Goal: Task Accomplishment & Management: Manage account settings

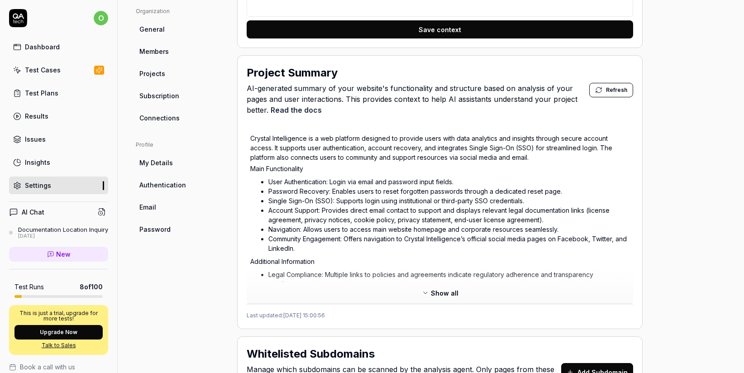
scroll to position [442, 0]
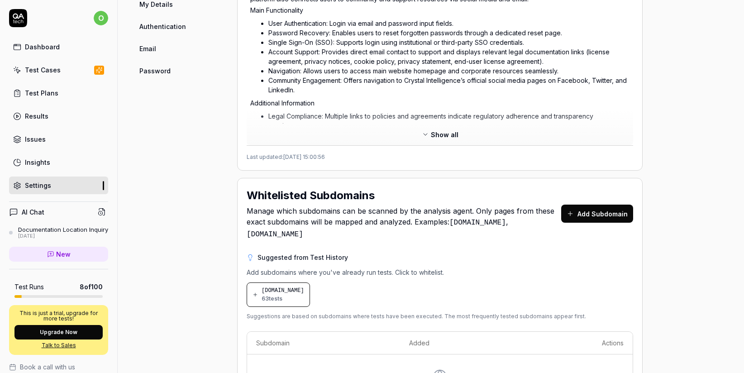
type textarea "*"
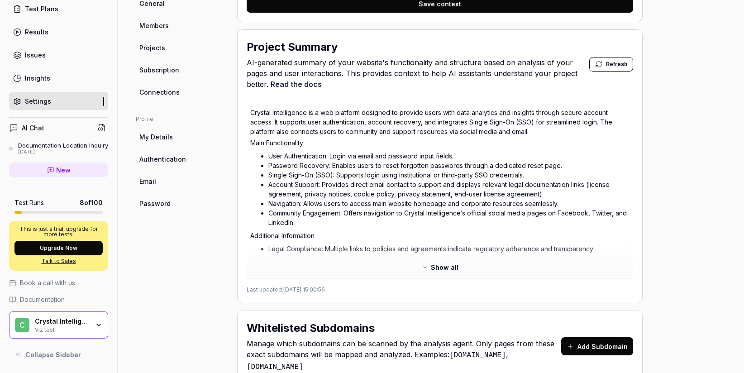
scroll to position [194, 0]
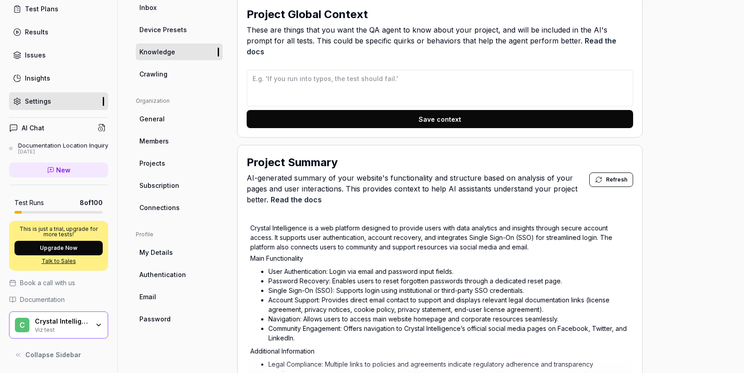
click at [157, 189] on span "Subscription" at bounding box center [159, 186] width 40 height 10
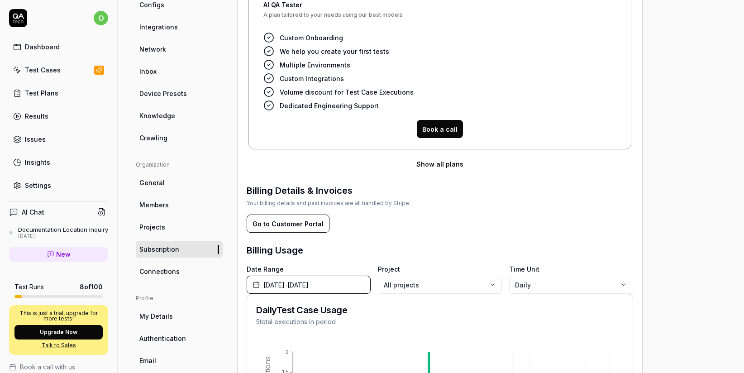
scroll to position [181, 0]
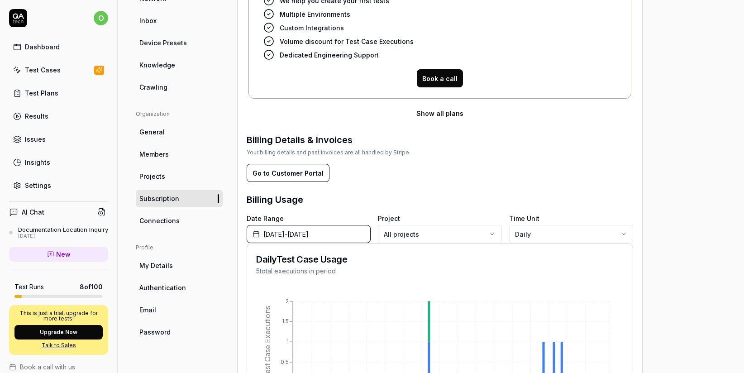
click at [161, 156] on span "Members" at bounding box center [153, 154] width 29 height 10
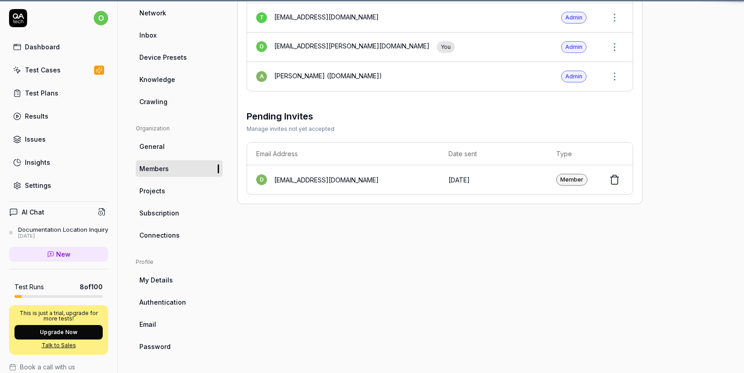
scroll to position [68, 0]
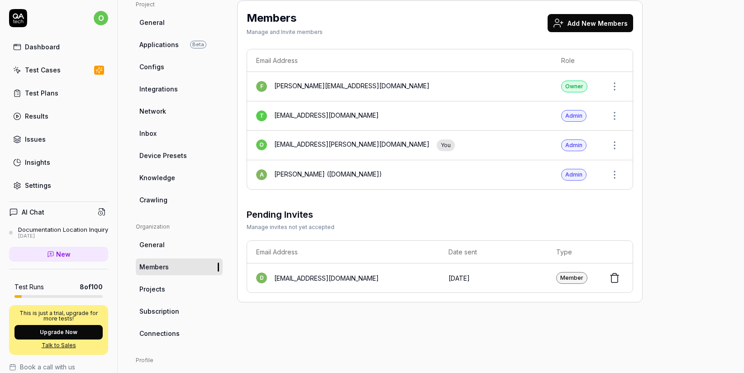
click at [584, 26] on button "Add New Members" at bounding box center [591, 23] width 86 height 18
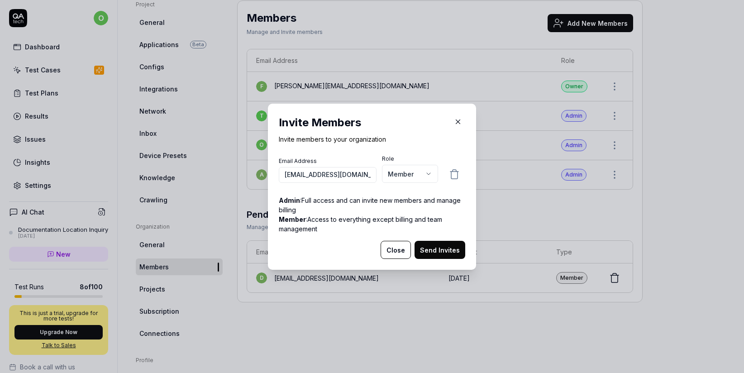
scroll to position [0, 42]
type input "lilit.yeghiazaryan@crystalintelligence.com"
click at [456, 255] on button "Send Invites" at bounding box center [439, 250] width 51 height 18
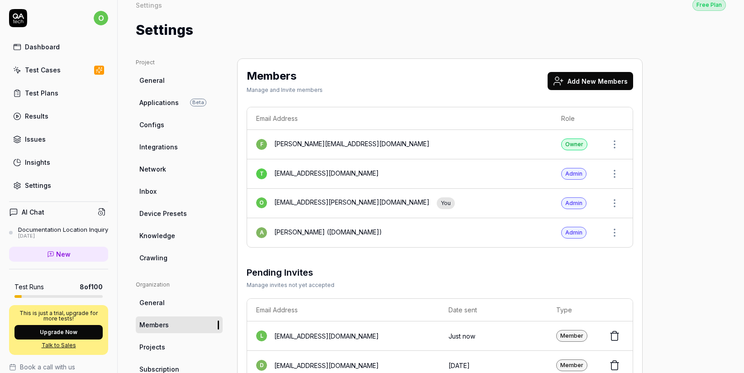
scroll to position [6, 0]
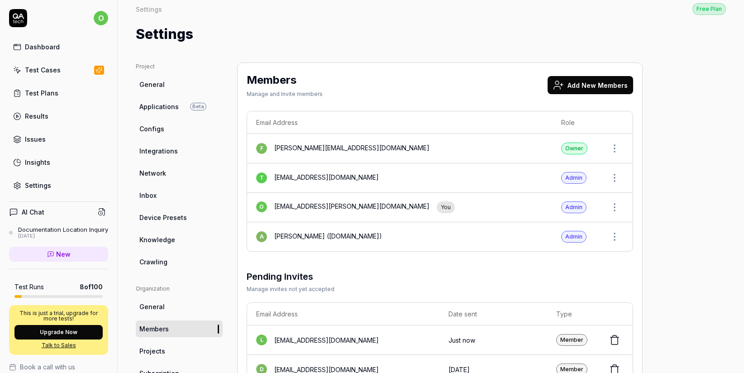
click at [19, 19] on icon at bounding box center [18, 18] width 18 height 18
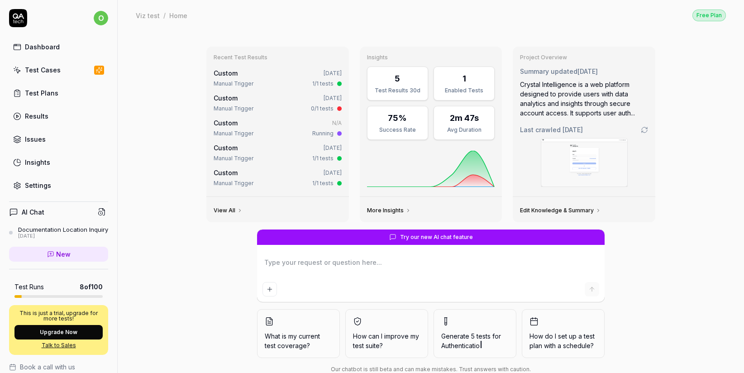
click at [62, 51] on link "Dashboard" at bounding box center [58, 47] width 99 height 18
click at [54, 70] on div "Test Cases" at bounding box center [43, 70] width 36 height 10
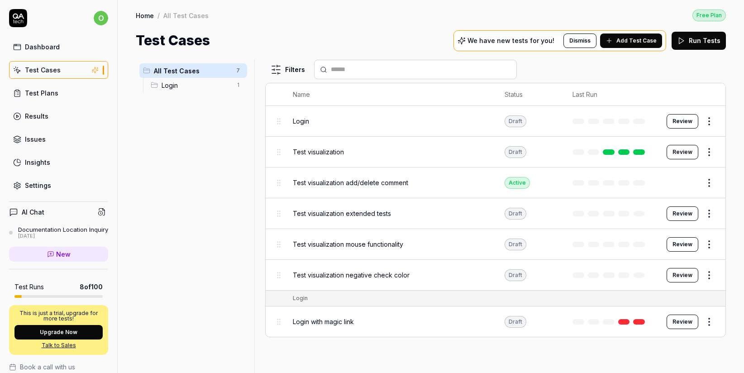
click at [55, 52] on link "Dashboard" at bounding box center [58, 47] width 99 height 18
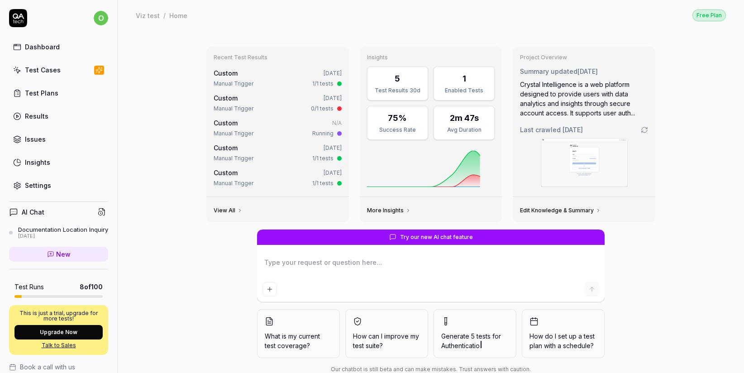
click at [47, 97] on link "Test Plans" at bounding box center [58, 93] width 99 height 18
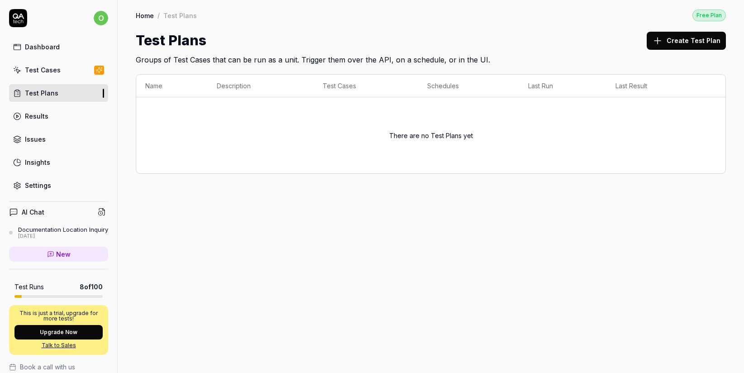
click at [39, 48] on div "Dashboard" at bounding box center [42, 47] width 35 height 10
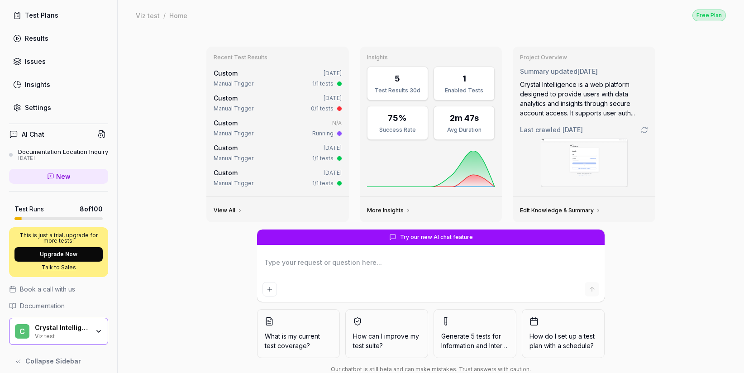
scroll to position [92, 0]
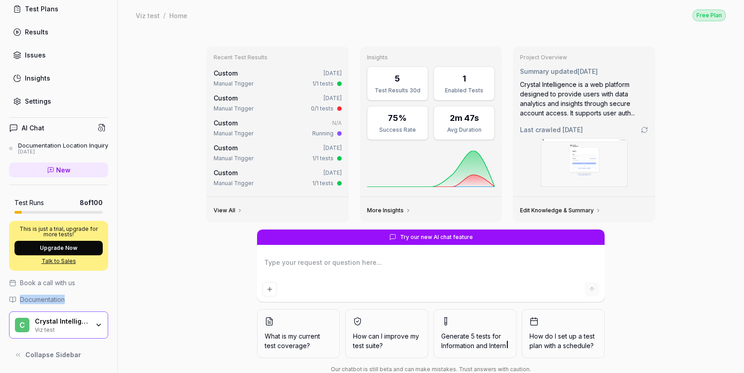
click at [95, 326] on icon "button" at bounding box center [98, 324] width 7 height 7
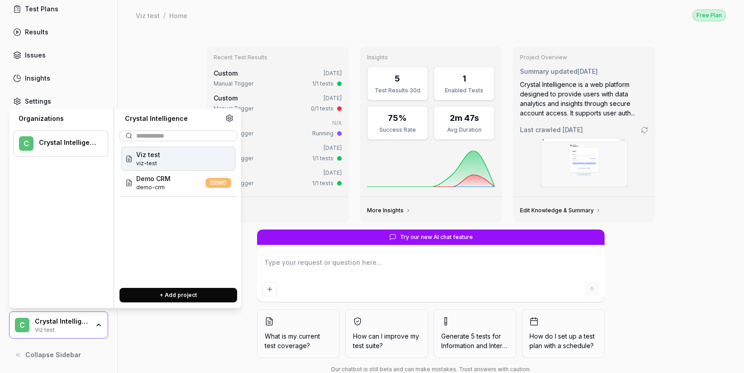
click at [142, 40] on div "Recent Test Results Custom 3 days ago Manual Trigger 1/1 tests Custom 3 days ag…" at bounding box center [431, 212] width 626 height 365
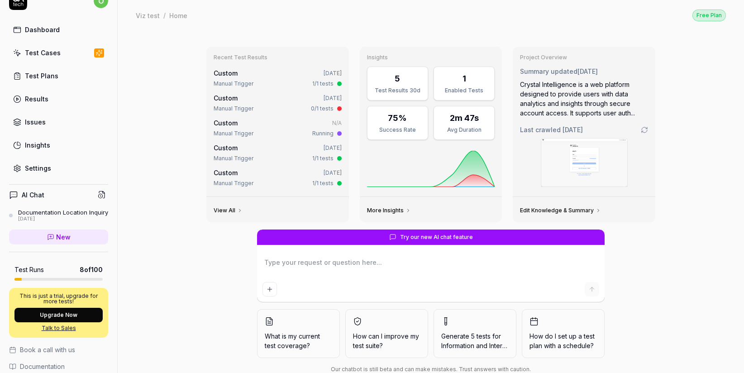
scroll to position [0, 0]
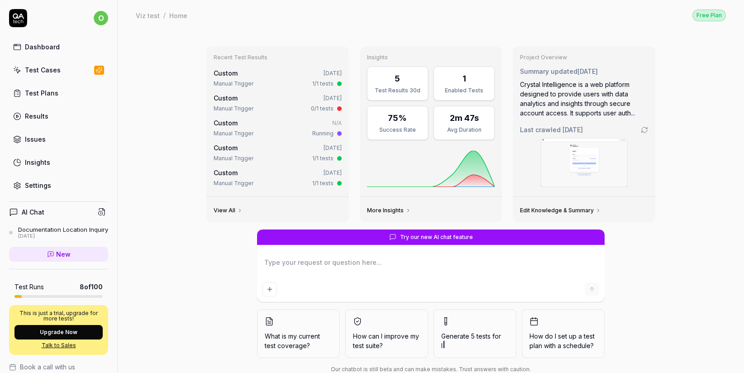
click at [44, 70] on div "Test Cases" at bounding box center [43, 70] width 36 height 10
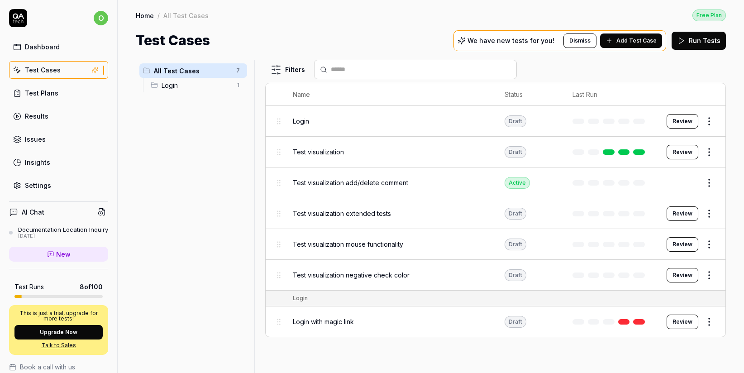
click at [329, 154] on span "Test visualization" at bounding box center [318, 152] width 51 height 10
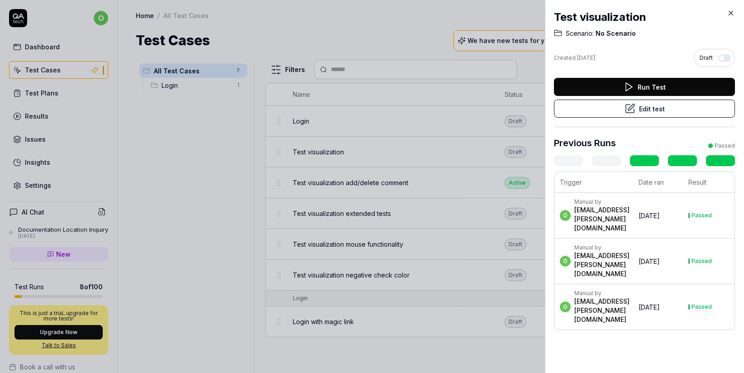
click at [652, 108] on button "Edit test" at bounding box center [644, 109] width 181 height 18
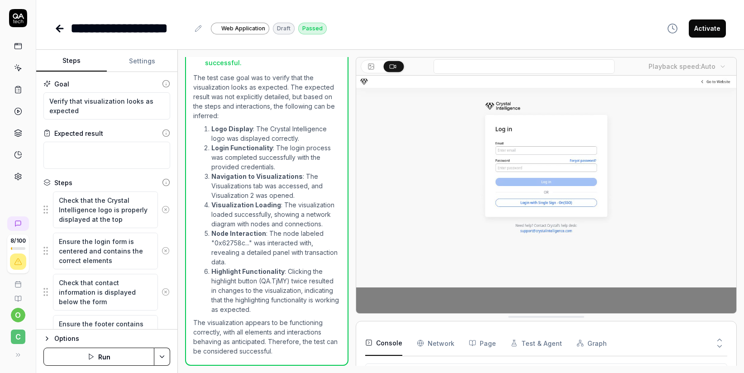
scroll to position [627, 0]
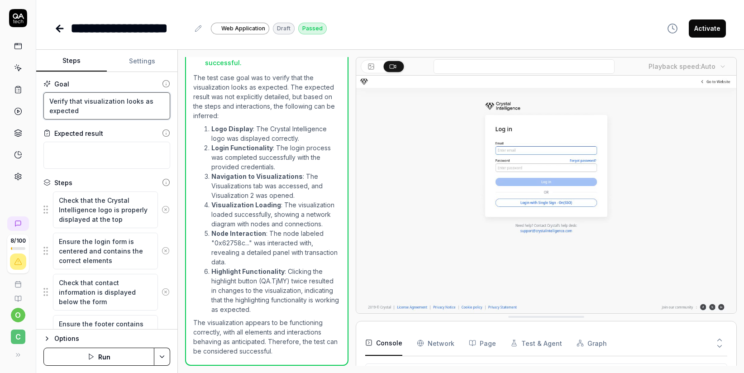
drag, startPoint x: 86, startPoint y: 112, endPoint x: 43, endPoint y: 103, distance: 44.0
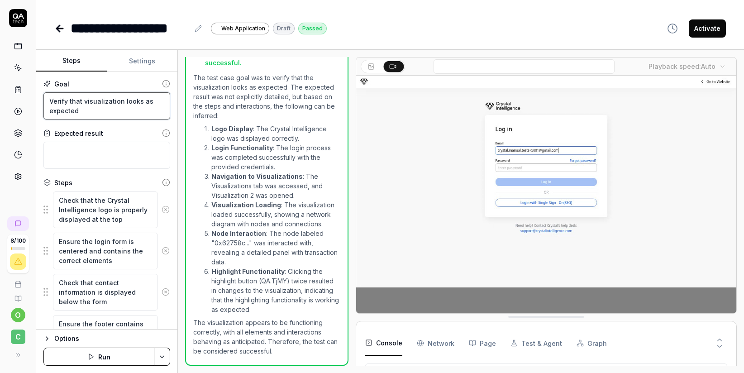
click at [43, 103] on div "Goal Verify that visualization looks as expected Expected result Steps Check th…" at bounding box center [106, 200] width 141 height 257
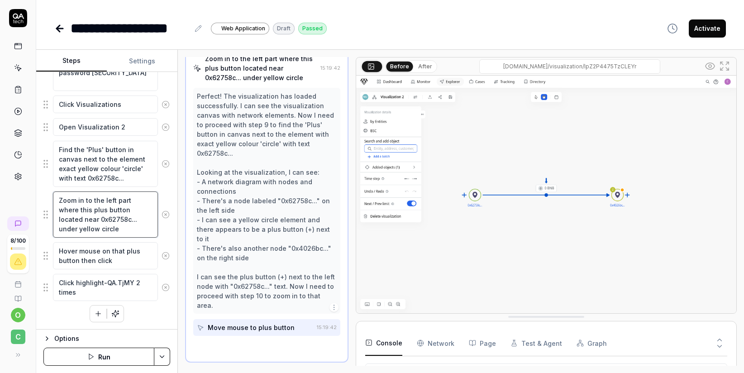
scroll to position [220, 0]
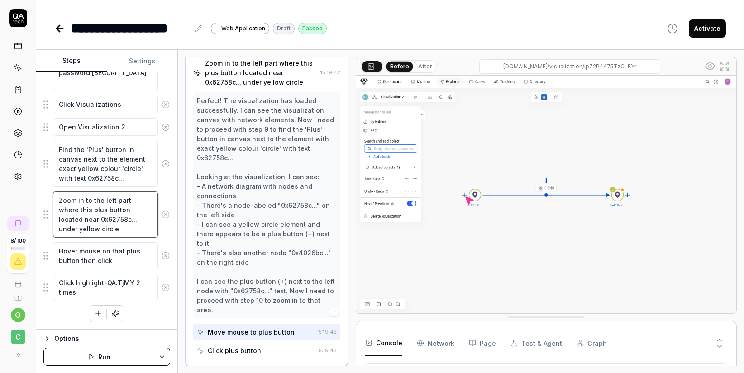
drag, startPoint x: 57, startPoint y: 200, endPoint x: 100, endPoint y: 174, distance: 49.5
click at [96, 207] on textarea "Zoom in to the left part where this plus button located near 0x62758c... under …" at bounding box center [105, 214] width 105 height 46
click at [63, 204] on textarea "Zoom in to the left part where this plus button located near 0x62758c... under …" at bounding box center [105, 214] width 105 height 46
drag, startPoint x: 57, startPoint y: 199, endPoint x: 82, endPoint y: 214, distance: 29.2
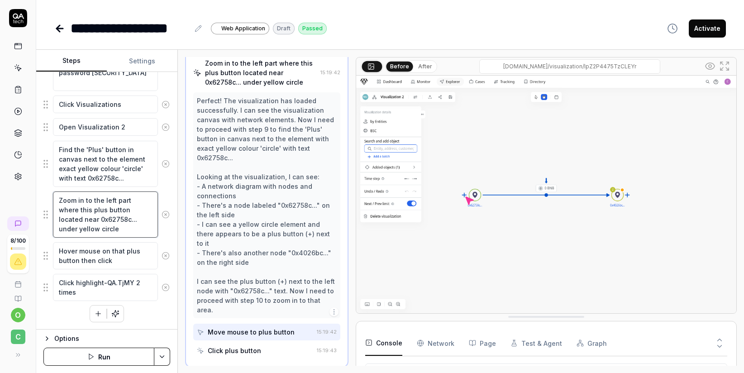
click at [82, 214] on textarea "Zoom in to the left part where this plus button located near 0x62758c... under …" at bounding box center [105, 214] width 105 height 46
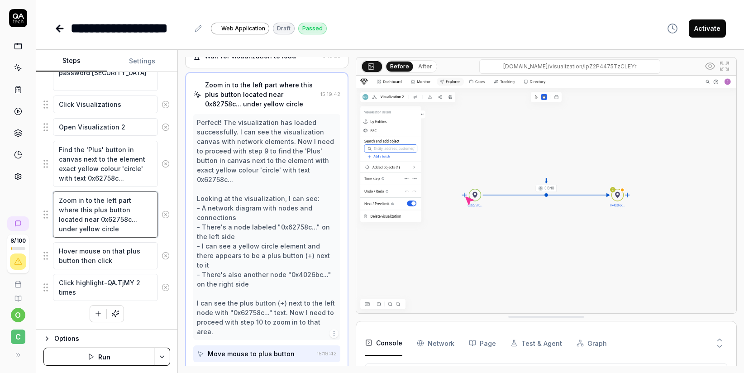
scroll to position [152, 0]
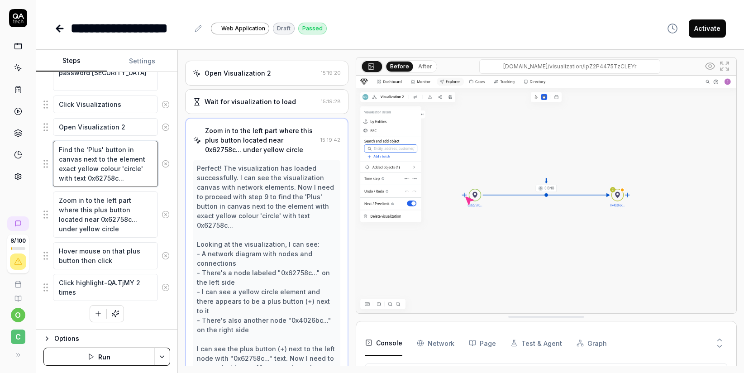
click at [72, 178] on textarea "Find the 'Plus' button in canvas next to the element exact yellow colour 'circl…" at bounding box center [105, 164] width 105 height 46
type textarea "*"
type textarea "Find the 'Plus' button in canvas next to the element exact yellow colour 'circl…"
type textarea "*"
type textarea "Find the 'Plus' button in canvas next to the element exact yellow colour 'circl…"
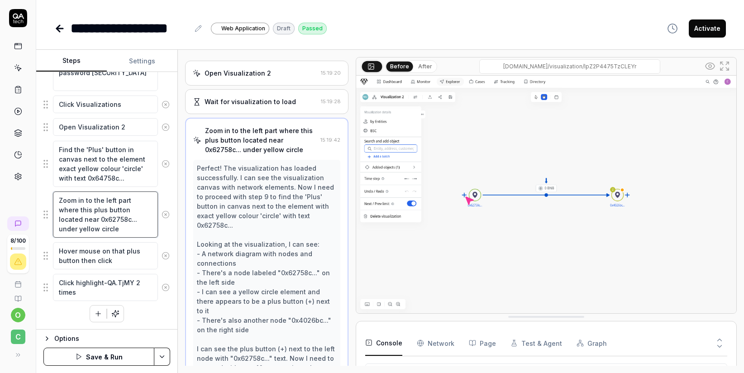
drag, startPoint x: 100, startPoint y: 218, endPoint x: 129, endPoint y: 237, distance: 35.0
click at [129, 237] on div "Zoom in to the left part where this plus button located near 0x62758c... under …" at bounding box center [106, 214] width 127 height 47
type textarea "*"
type textarea "Zoom in to the left part where this plus button located near"
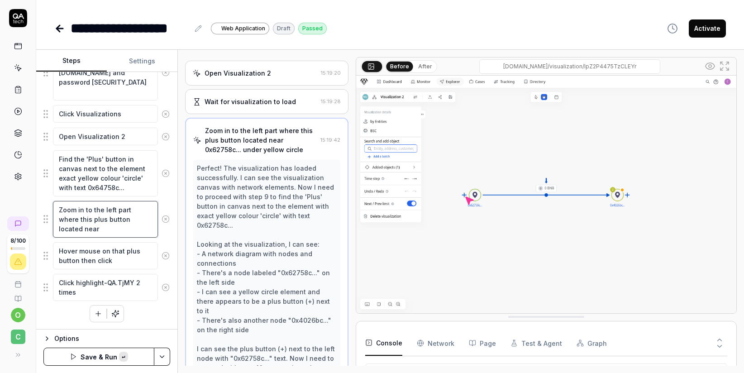
type textarea "*"
type textarea "Zoom in to the left part where this plus button located near 0x62758c... under …"
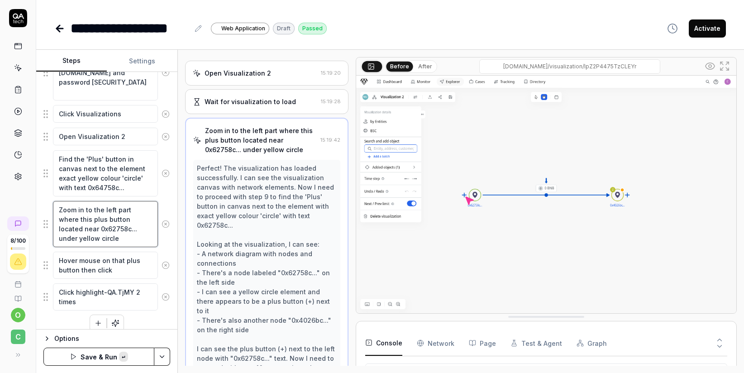
scroll to position [362, 0]
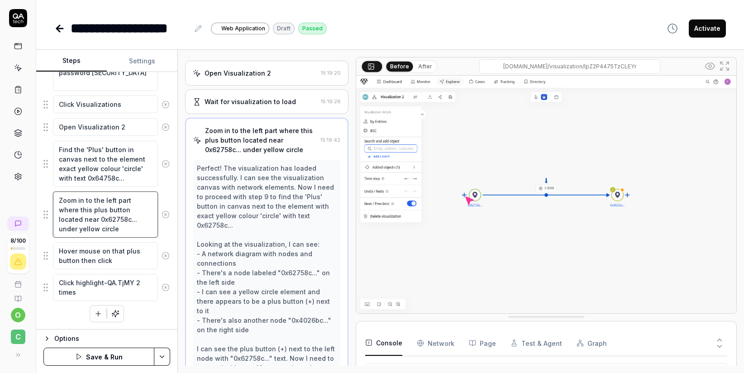
click at [108, 226] on textarea "Zoom in to the left part where this plus button located near 0x62758c... under …" at bounding box center [105, 214] width 105 height 46
click at [113, 221] on textarea "Zoom in to the left part where this plus button located near 0x62758c... under …" at bounding box center [105, 214] width 105 height 46
type textarea "*"
type textarea "Zoom in to the left part where this plus button located near 0x6758c... under y…"
type textarea "*"
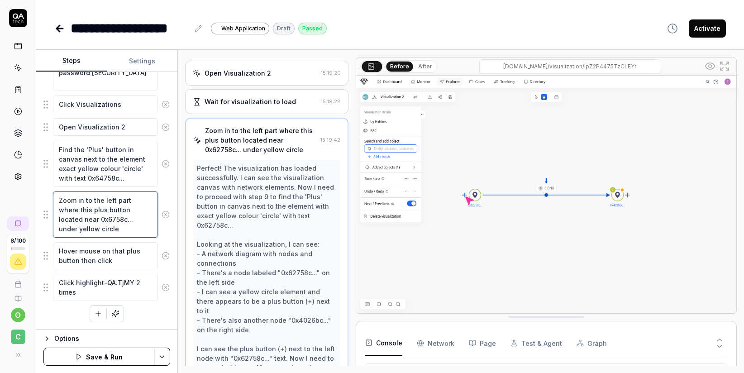
type textarea "Zoom in to the left part where this plus button located near 0x64758c... under …"
type textarea "*"
type textarea "Zoom in to the left part where this plus button located near 0x6758c... under y…"
type textarea "*"
type textarea "Zoom in to the left part where this plus button located near 0x62758c... under …"
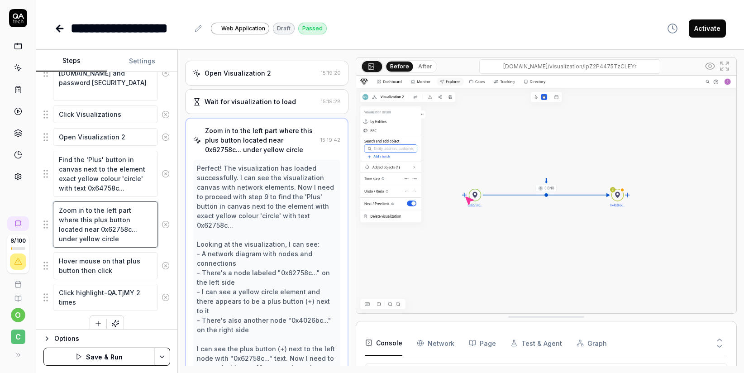
scroll to position [352, 0]
drag, startPoint x: 99, startPoint y: 170, endPoint x: 120, endPoint y: 170, distance: 21.3
click at [135, 170] on textarea "Find the 'Plus' button in canvas next to the element exact yellow colour 'circl…" at bounding box center [105, 174] width 105 height 46
drag, startPoint x: 59, startPoint y: 179, endPoint x: 94, endPoint y: 177, distance: 34.9
click at [94, 177] on textarea "Find the 'Plus' button in canvas next to the element exact yellow colour 'circl…" at bounding box center [105, 174] width 105 height 46
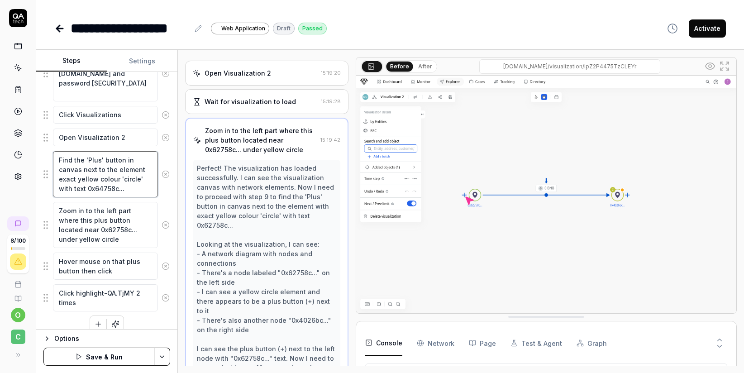
click at [116, 168] on textarea "Find the 'Plus' button in canvas next to the element exact yellow colour 'circl…" at bounding box center [105, 174] width 105 height 46
drag, startPoint x: 104, startPoint y: 170, endPoint x: 123, endPoint y: 171, distance: 19.0
click at [123, 171] on textarea "Find the 'Plus' button in canvas next to the element exact yellow colour 'circl…" at bounding box center [105, 174] width 105 height 46
click at [500, 156] on img at bounding box center [546, 195] width 380 height 238
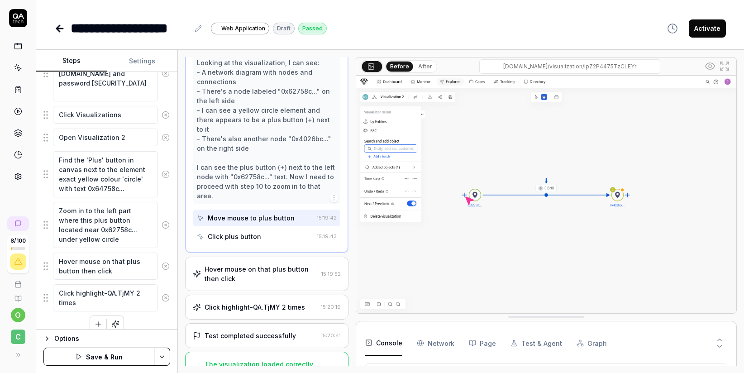
scroll to position [362, 0]
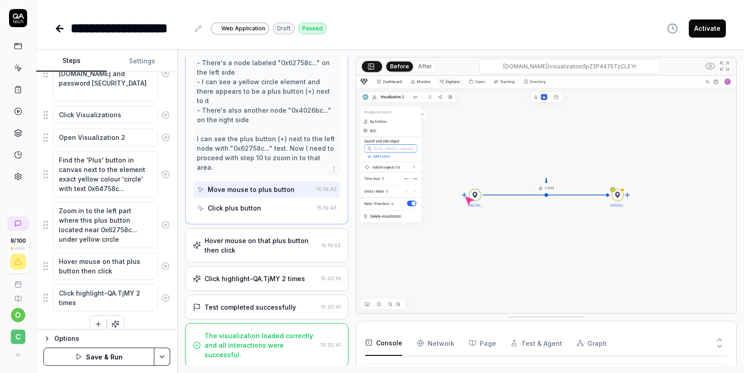
click at [640, 348] on div at bounding box center [674, 342] width 106 height 25
drag, startPoint x: 639, startPoint y: 359, endPoint x: 536, endPoint y: 331, distance: 106.8
click at [436, 347] on Requests "Network" at bounding box center [436, 342] width 38 height 25
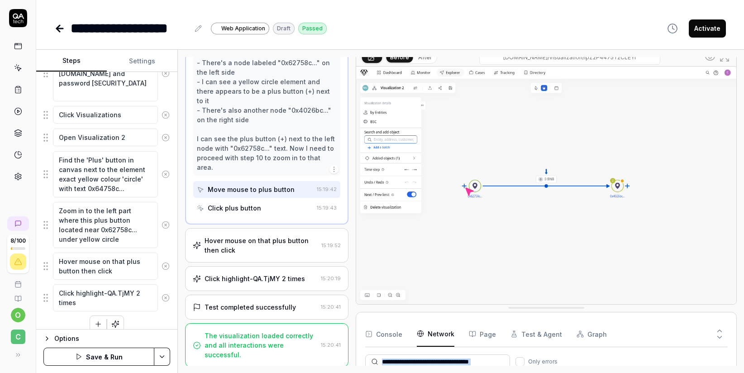
click at [724, 347] on div "Console Network Page Test & Agent Graph Only errors Time URL Status Method Type…" at bounding box center [546, 379] width 362 height 117
click at [719, 338] on icon at bounding box center [719, 337] width 8 height 8
drag, startPoint x: 104, startPoint y: 168, endPoint x: 127, endPoint y: 167, distance: 22.6
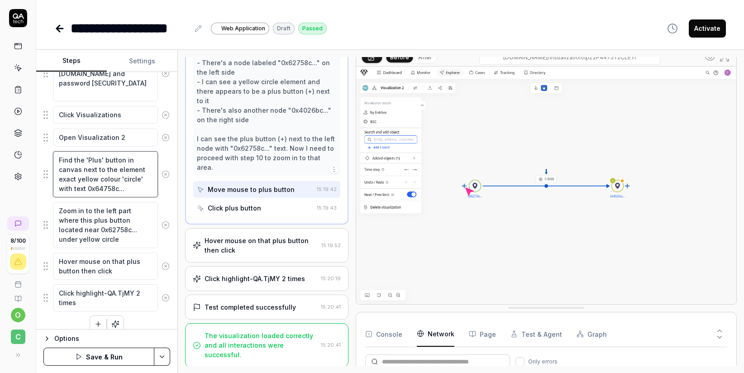
click at [127, 167] on textarea "Find the 'Plus' button in canvas next to the element exact yellow colour 'circl…" at bounding box center [105, 174] width 105 height 46
click at [127, 168] on textarea "Find the 'Plus' button in canvas next to the element exact yellow colour 'circl…" at bounding box center [105, 174] width 105 height 46
drag, startPoint x: 103, startPoint y: 170, endPoint x: 123, endPoint y: 171, distance: 19.9
click at [123, 171] on textarea "Find the 'Plus' button in canvas next to the element exact yellow colour 'circl…" at bounding box center [105, 174] width 105 height 46
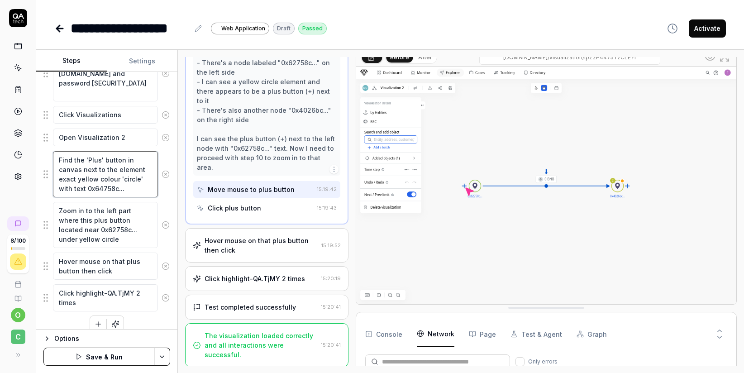
drag, startPoint x: 101, startPoint y: 170, endPoint x: 125, endPoint y: 170, distance: 24.0
click at [125, 170] on textarea "Find the 'Plus' button in canvas next to the element exact yellow colour 'circl…" at bounding box center [105, 174] width 105 height 46
drag, startPoint x: 104, startPoint y: 168, endPoint x: 126, endPoint y: 170, distance: 22.7
click at [126, 170] on textarea "Find the 'Plus' button in canvas next to the element exact yellow colour 'circl…" at bounding box center [105, 174] width 105 height 46
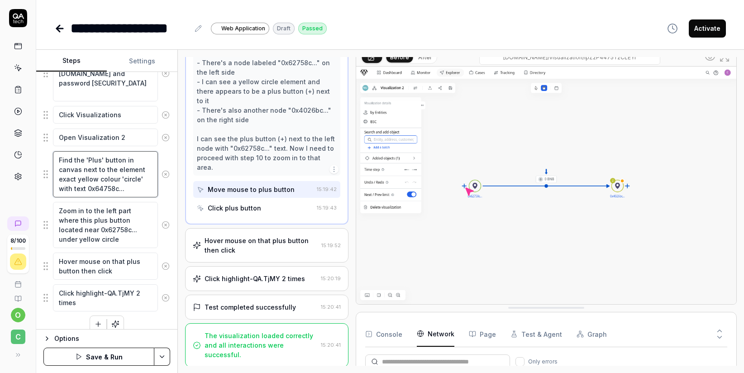
click at [125, 171] on textarea "Find the 'Plus' button in canvas next to the element exact yellow colour 'circl…" at bounding box center [105, 174] width 105 height 46
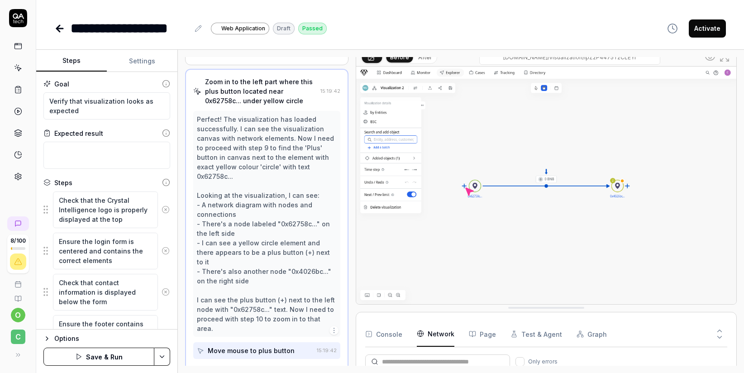
scroll to position [0, 0]
drag, startPoint x: 59, startPoint y: 200, endPoint x: 104, endPoint y: 221, distance: 49.8
click at [104, 221] on textarea "Check that the Crystal Intelligence logo is properly displayed at the top" at bounding box center [105, 209] width 105 height 37
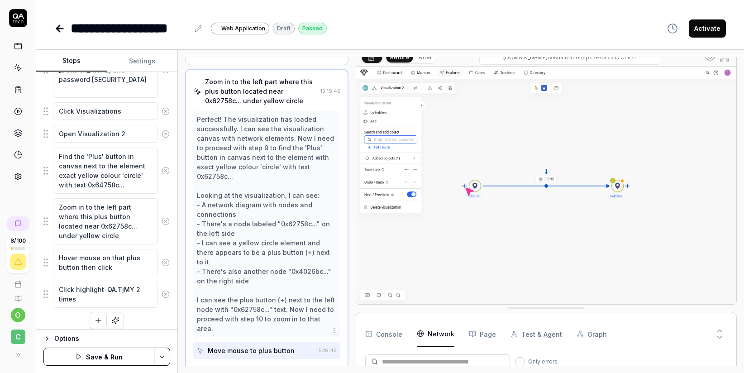
scroll to position [362, 0]
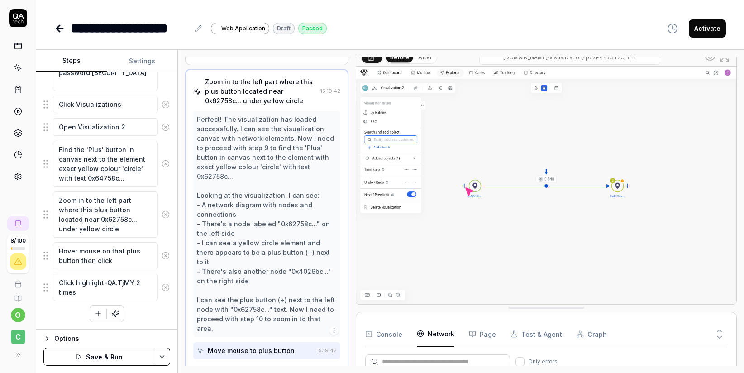
click at [55, 340] on div "Options" at bounding box center [112, 338] width 116 height 11
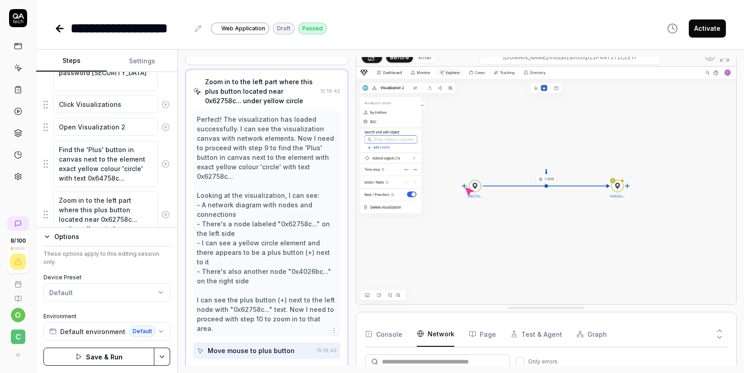
click at [132, 58] on button "Settings" at bounding box center [142, 61] width 71 height 22
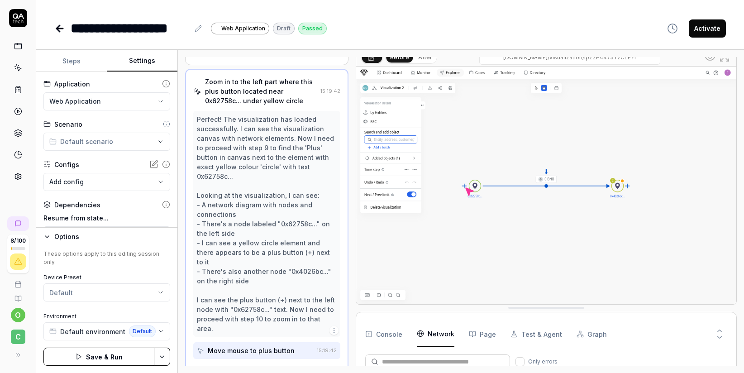
scroll to position [76, 0]
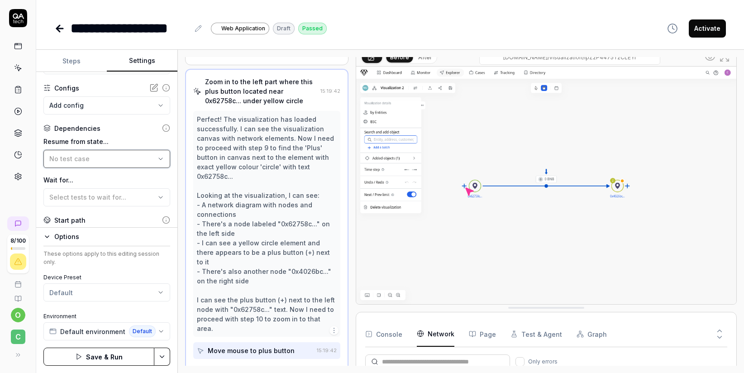
click at [157, 161] on icon "button" at bounding box center [160, 158] width 7 height 7
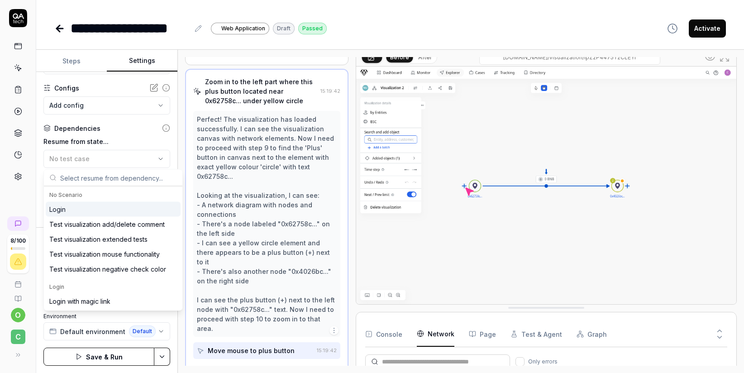
click at [69, 211] on div "Login" at bounding box center [113, 209] width 135 height 15
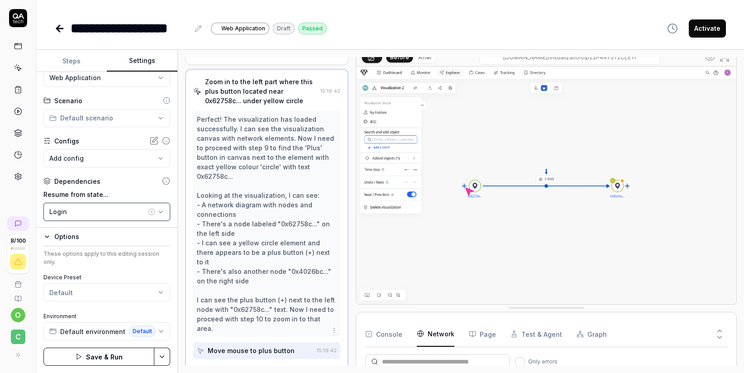
scroll to position [0, 0]
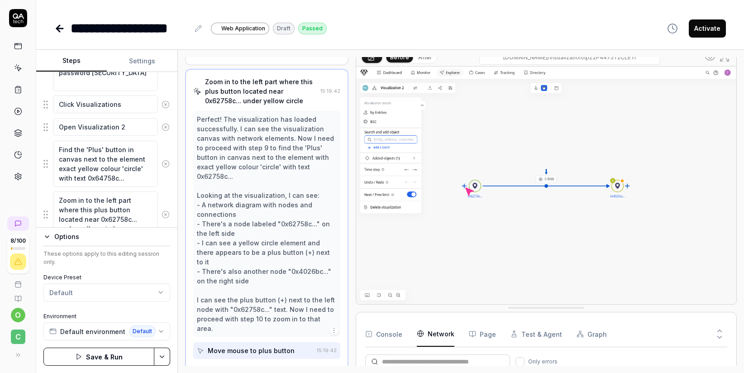
click at [73, 62] on button "Steps" at bounding box center [71, 61] width 71 height 22
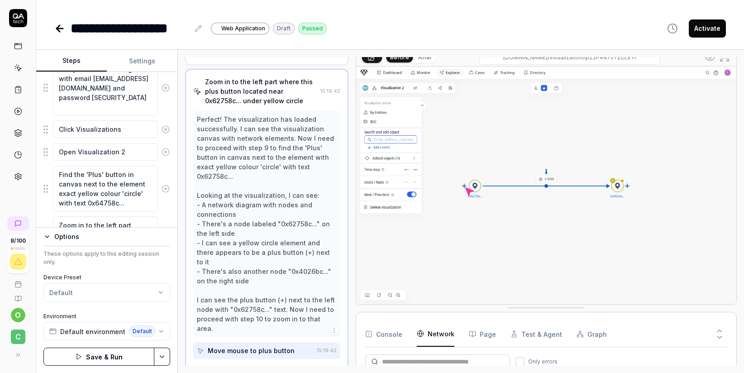
scroll to position [319, 0]
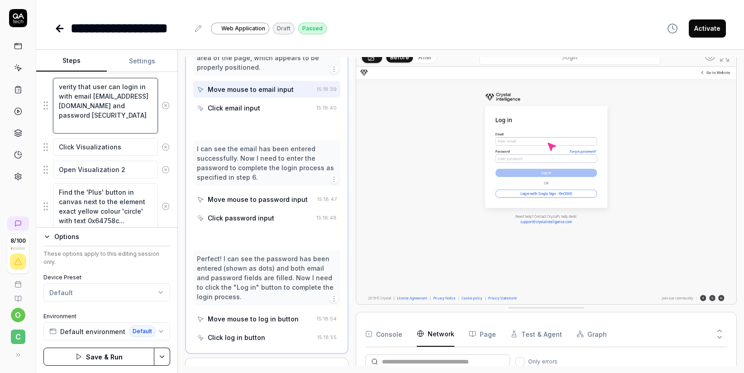
drag, startPoint x: 60, startPoint y: 90, endPoint x: 112, endPoint y: 132, distance: 67.3
click at [112, 132] on textarea "verity that user can login in with email [EMAIL_ADDRESS][DOMAIN_NAME] and passw…" at bounding box center [105, 106] width 105 height 56
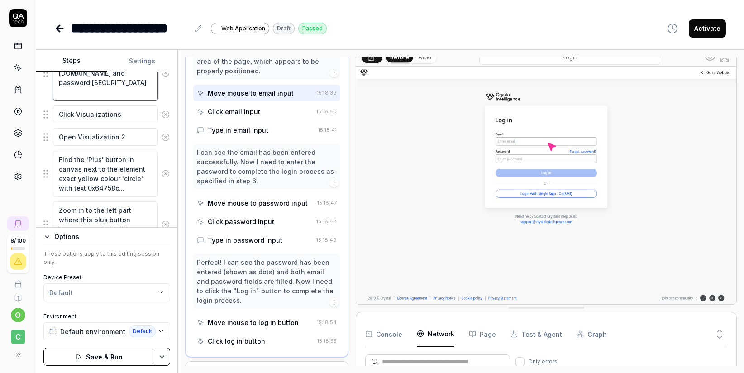
scroll to position [455, 0]
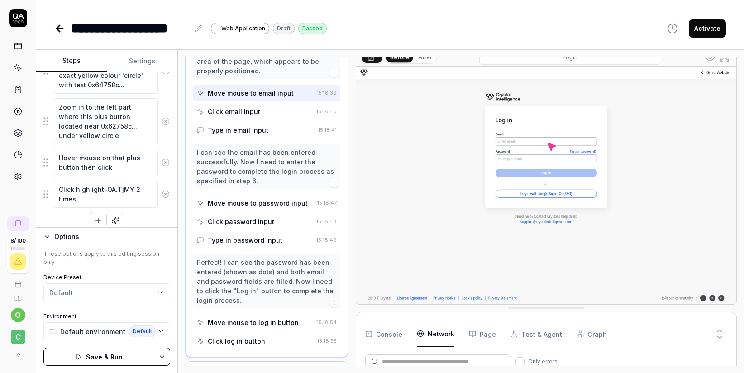
click at [54, 30] on icon at bounding box center [59, 28] width 11 height 11
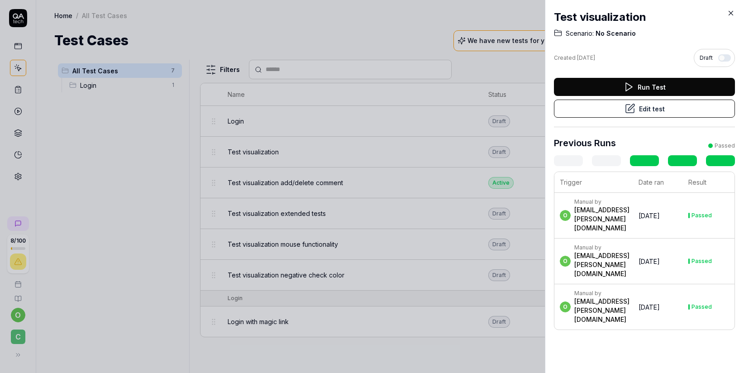
click at [732, 12] on icon at bounding box center [731, 13] width 8 height 8
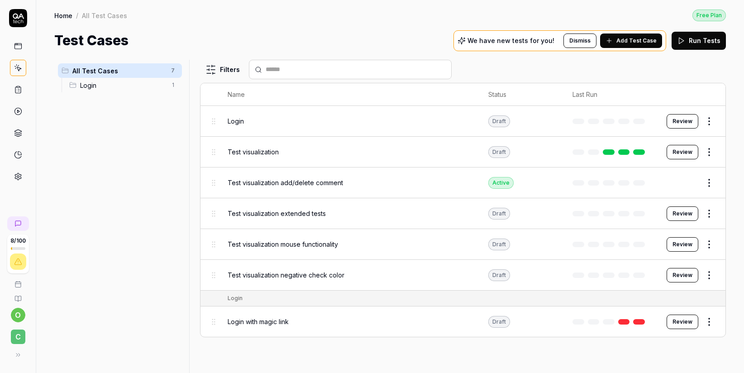
click at [307, 213] on span "Test visualization extended tests" at bounding box center [277, 214] width 98 height 10
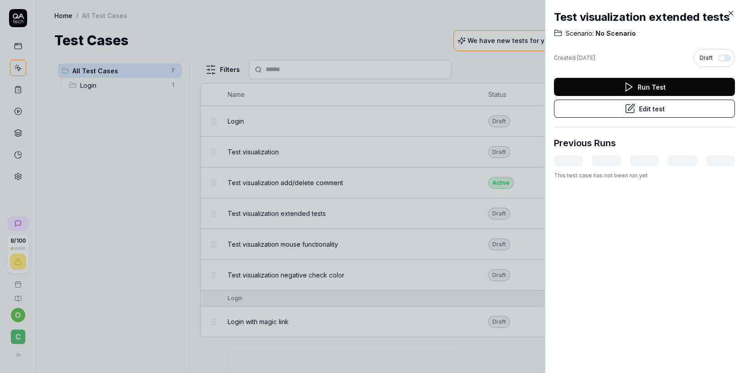
click at [643, 118] on button "Edit test" at bounding box center [644, 109] width 181 height 18
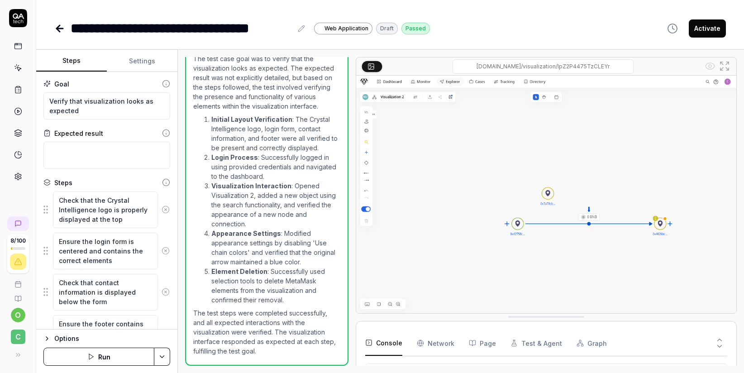
scroll to position [1195, 0]
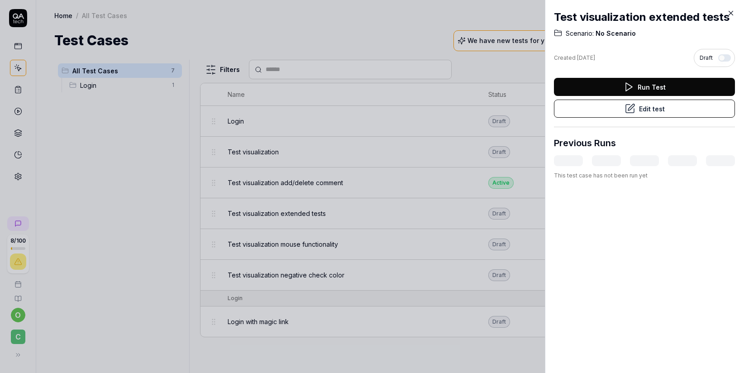
click at [730, 13] on icon at bounding box center [731, 13] width 4 height 4
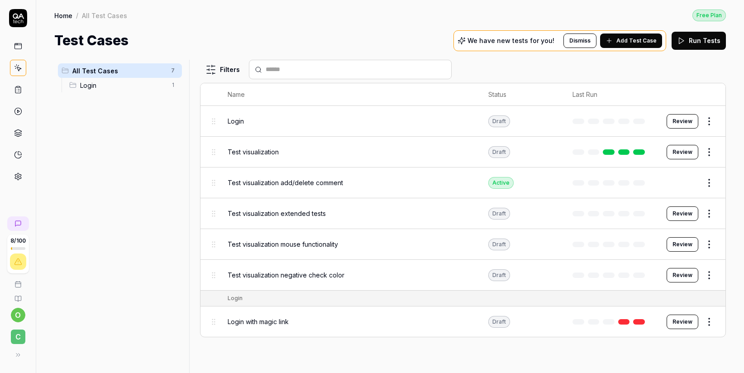
click at [710, 183] on html "8 / 100 o C Home / All Test Cases Free Plan Home / All Test Cases Free Plan Tes…" at bounding box center [372, 186] width 744 height 373
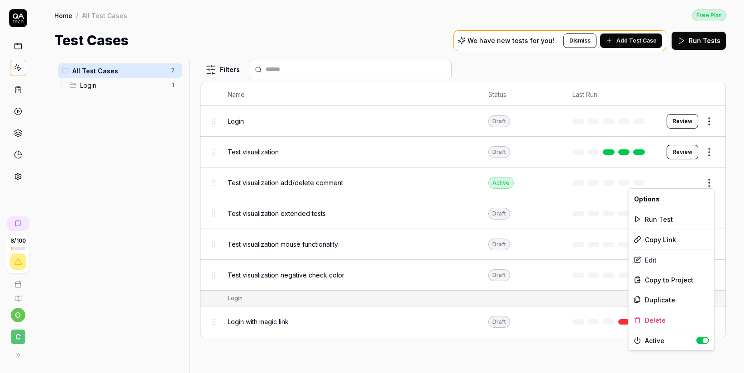
click at [703, 340] on button "button" at bounding box center [702, 340] width 13 height 7
click at [700, 340] on button "button" at bounding box center [702, 340] width 13 height 7
click at [706, 341] on button "button" at bounding box center [702, 340] width 13 height 7
click at [624, 74] on html "8 / 100 o C Home / All Test Cases Free Plan Home / All Test Cases Free Plan Tes…" at bounding box center [372, 186] width 744 height 373
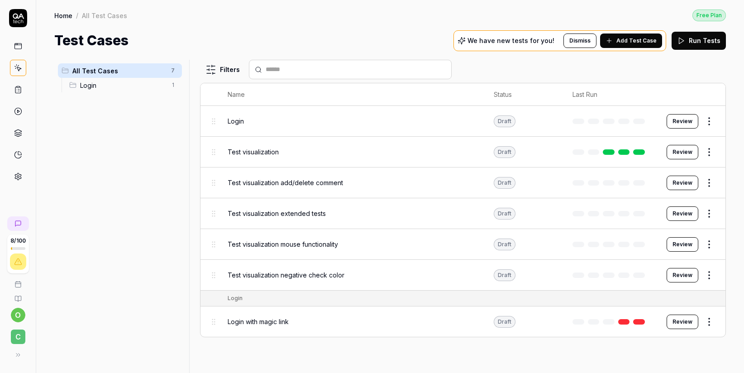
click at [675, 122] on button "Review" at bounding box center [683, 121] width 32 height 14
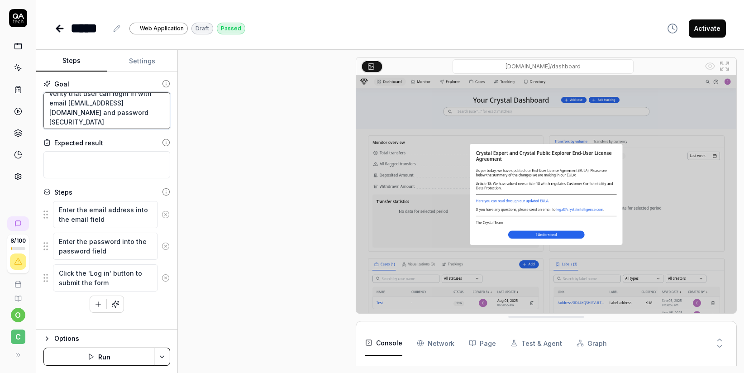
scroll to position [183, 0]
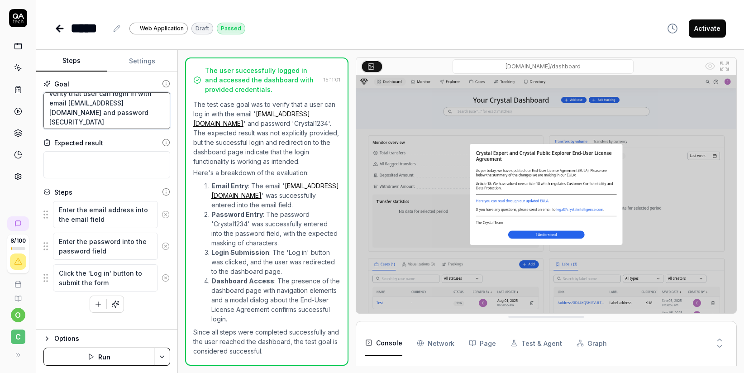
drag, startPoint x: 108, startPoint y: 121, endPoint x: 149, endPoint y: 119, distance: 40.8
click at [149, 119] on textarea "verity that user can login in with email [EMAIL_ADDRESS][DOMAIN_NAME] and passw…" at bounding box center [106, 110] width 127 height 37
click at [149, 121] on textarea "verity that user can login in with email [EMAIL_ADDRESS][DOMAIN_NAME] and passw…" at bounding box center [106, 110] width 127 height 37
drag, startPoint x: 149, startPoint y: 121, endPoint x: 108, endPoint y: 122, distance: 40.7
click at [108, 122] on textarea "verity that user can login in with email [EMAIL_ADDRESS][DOMAIN_NAME] and passw…" at bounding box center [106, 110] width 127 height 37
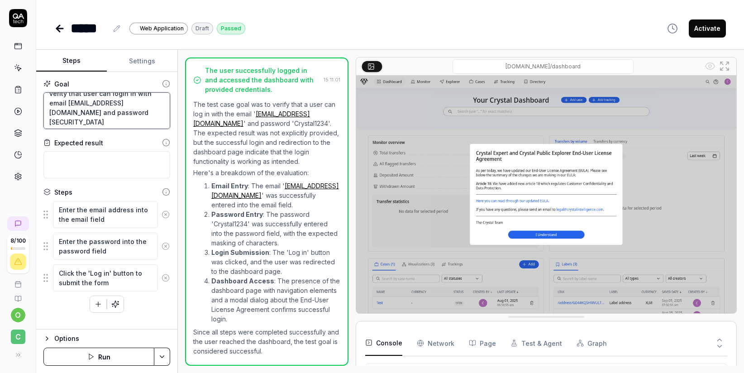
scroll to position [14, 0]
click at [154, 124] on textarea "verity that user can login in with email [EMAIL_ADDRESS][DOMAIN_NAME] and passw…" at bounding box center [106, 110] width 127 height 37
type textarea "*"
drag, startPoint x: 109, startPoint y: 122, endPoint x: 145, endPoint y: 117, distance: 36.9
click at [145, 117] on textarea "verity that user can login in with email [EMAIL_ADDRESS][DOMAIN_NAME] and passw…" at bounding box center [106, 110] width 127 height 37
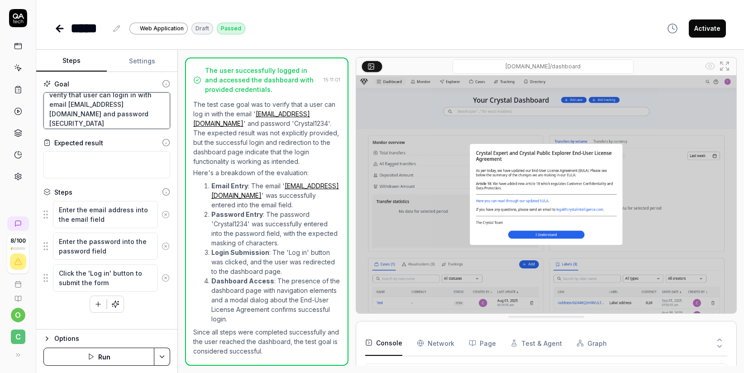
scroll to position [6, 0]
click at [19, 178] on icon at bounding box center [18, 176] width 6 height 7
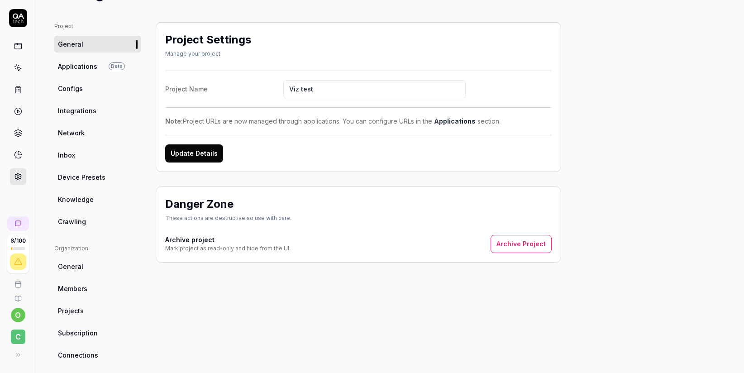
scroll to position [44, 0]
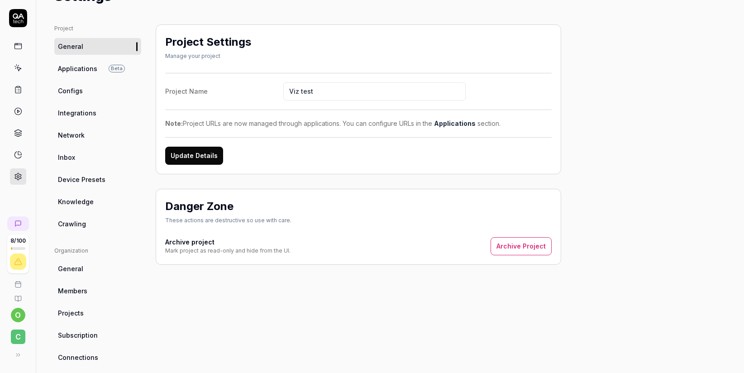
click at [76, 73] on link "Applications Beta" at bounding box center [97, 68] width 87 height 17
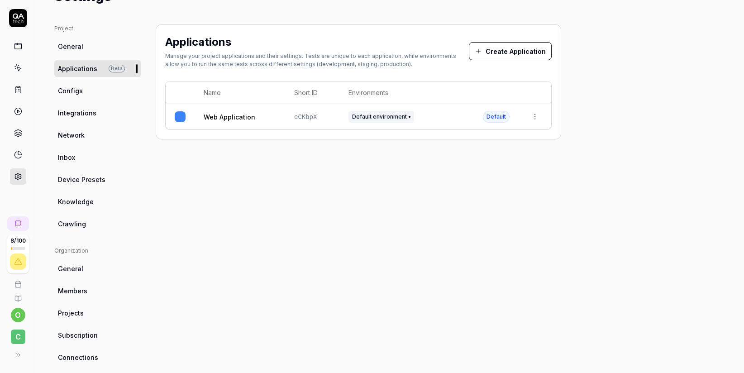
click at [538, 113] on html "8 / 100 o C Home / Settings Free Plan Home / Settings Free Plan Settings Projec…" at bounding box center [372, 186] width 744 height 373
click at [475, 174] on div "Edit" at bounding box center [494, 176] width 106 height 20
click at [534, 117] on html "8 / 100 o C Home / Settings Free Plan Home / Settings Free Plan Settings Projec…" at bounding box center [372, 186] width 744 height 373
click at [509, 52] on html "8 / 100 o C Home / Settings Free Plan Home / Settings Free Plan Settings Projec…" at bounding box center [372, 186] width 744 height 373
click at [509, 53] on button "Create Application" at bounding box center [510, 51] width 83 height 18
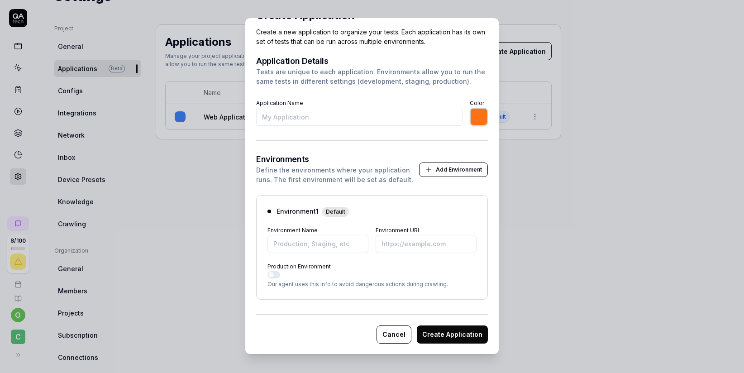
scroll to position [13, 0]
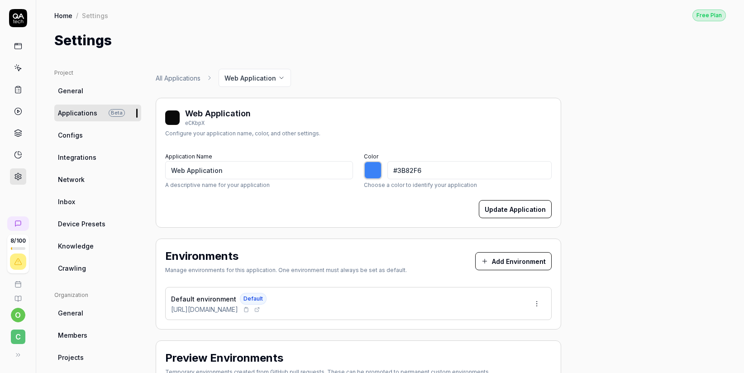
scroll to position [56, 0]
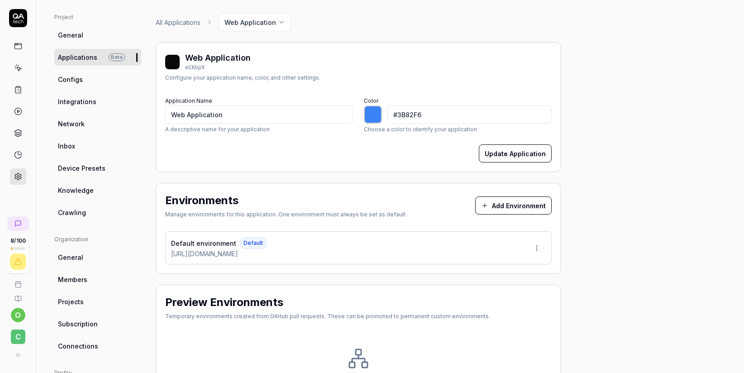
click at [528, 205] on button "Add Environment" at bounding box center [513, 205] width 76 height 18
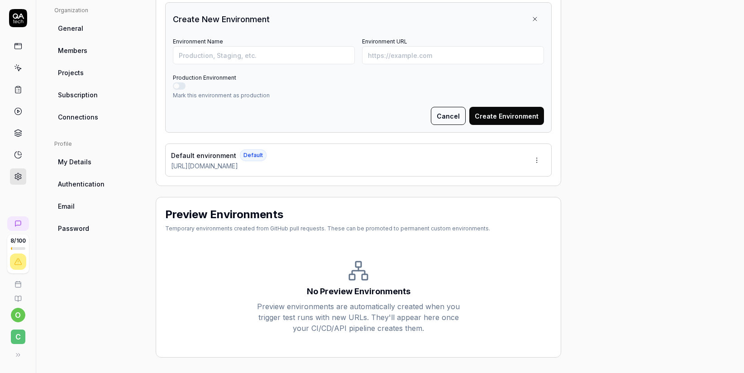
scroll to position [286, 0]
click at [451, 117] on button "Cancel" at bounding box center [448, 115] width 35 height 18
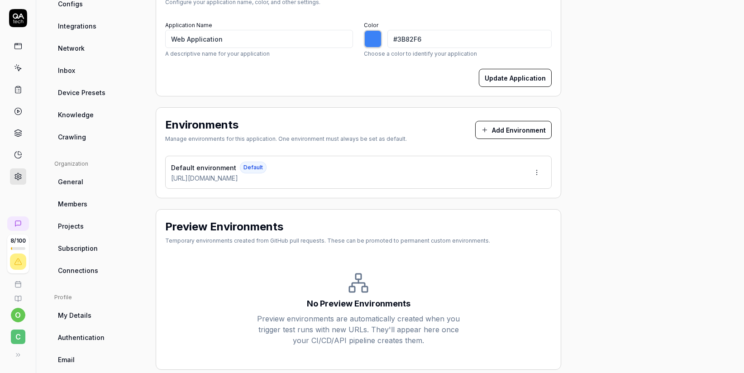
scroll to position [0, 0]
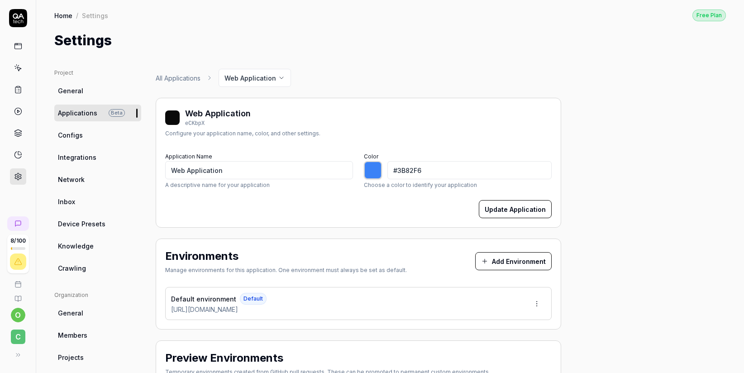
click at [89, 138] on link "Configs" at bounding box center [97, 135] width 87 height 17
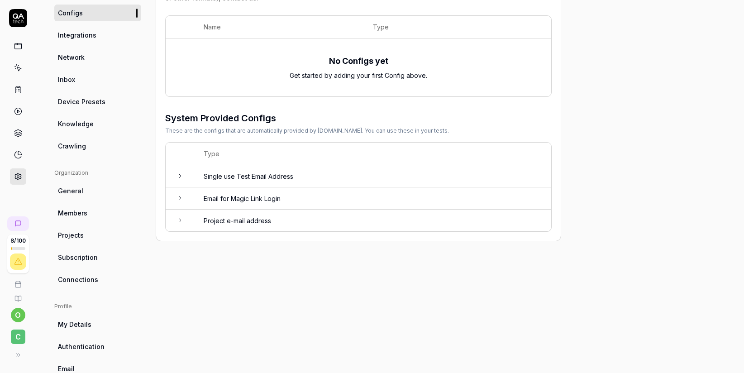
scroll to position [73, 0]
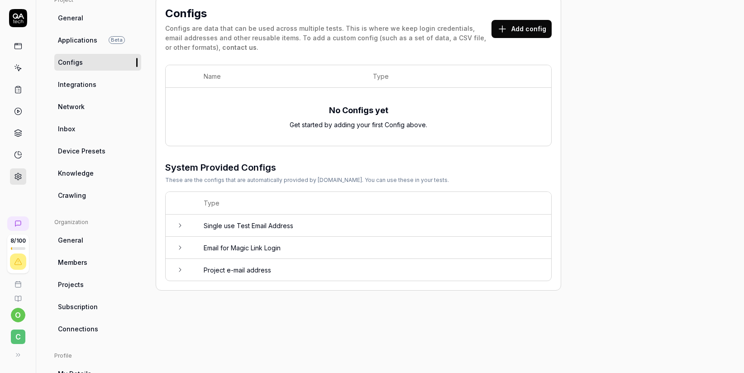
click at [178, 248] on icon at bounding box center [179, 247] width 7 height 7
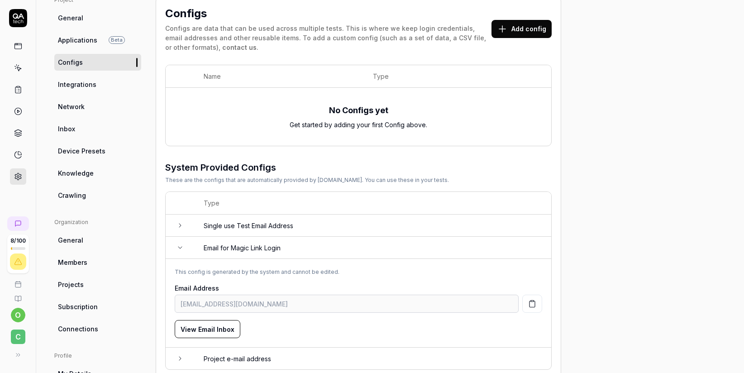
click at [182, 246] on icon at bounding box center [179, 247] width 7 height 7
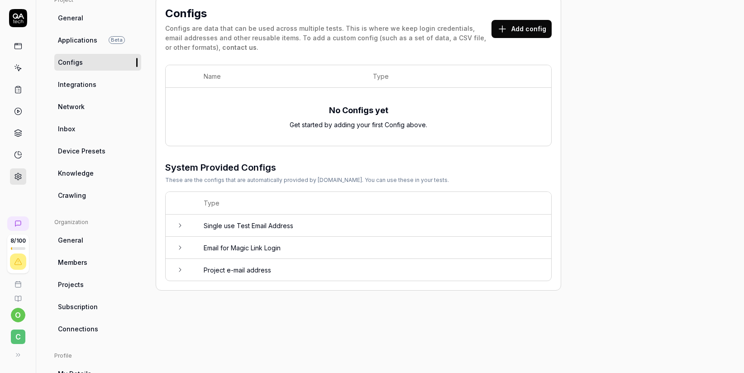
click at [183, 266] on td at bounding box center [180, 270] width 29 height 22
click at [210, 349] on button "View Email Inbox" at bounding box center [208, 351] width 66 height 18
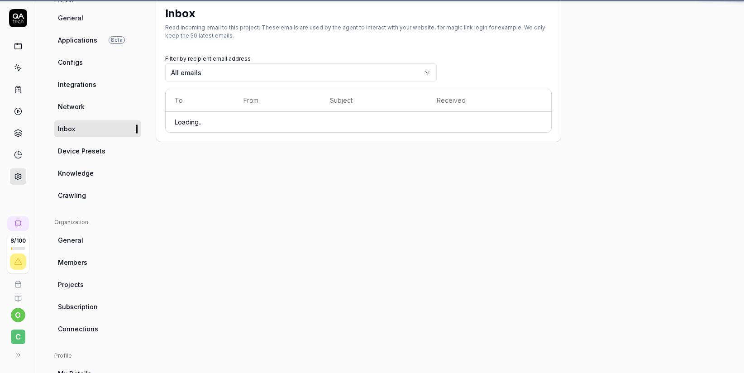
scroll to position [68, 0]
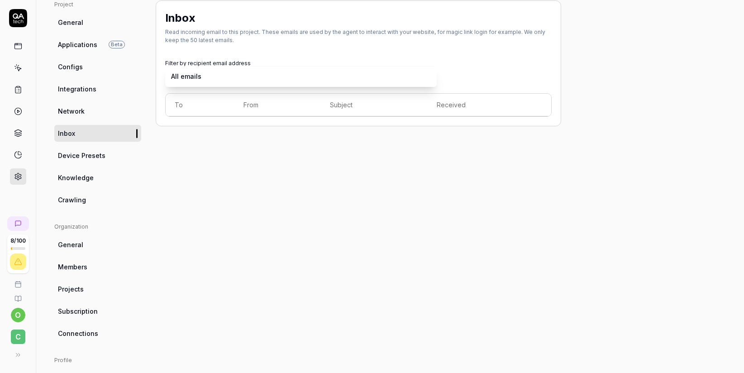
click at [317, 79] on body "8 / 100 o C Home / Settings Free Plan Home / Settings Free Plan Settings Projec…" at bounding box center [372, 186] width 744 height 373
click at [101, 158] on span "Device Presets" at bounding box center [82, 156] width 48 height 10
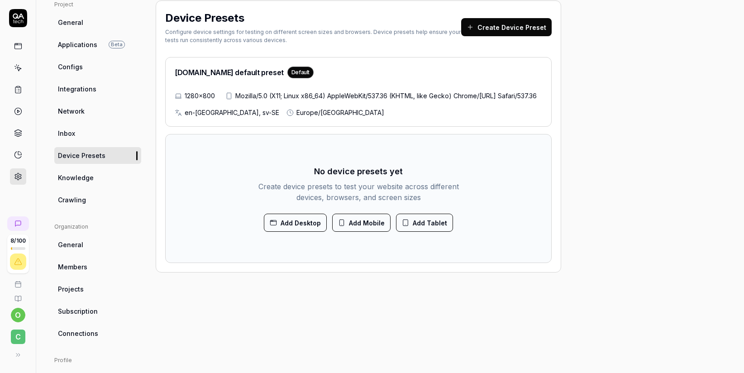
click at [77, 178] on span "Knowledge" at bounding box center [76, 178] width 36 height 10
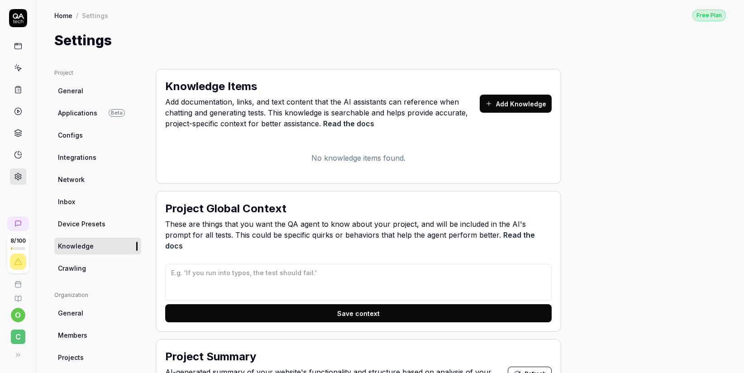
click at [86, 274] on link "Crawling" at bounding box center [97, 268] width 87 height 17
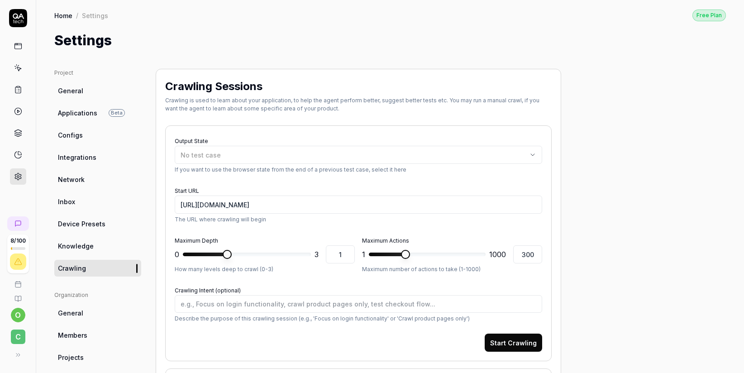
click at [23, 49] on link at bounding box center [18, 46] width 16 height 16
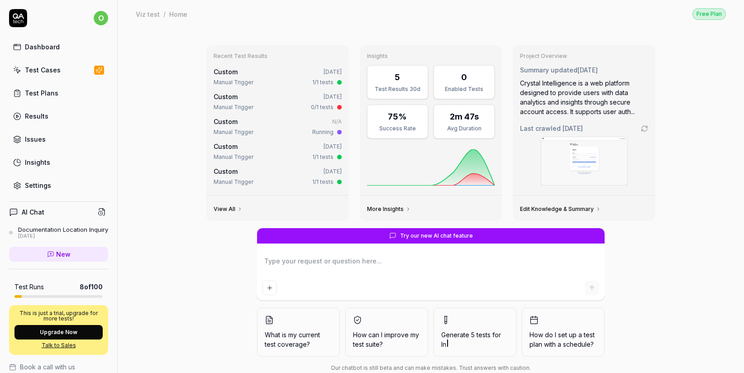
scroll to position [2, 0]
click at [49, 74] on div "Test Cases" at bounding box center [43, 70] width 36 height 10
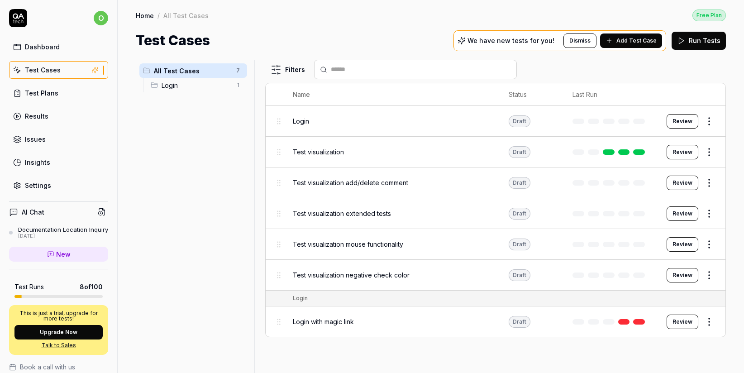
click at [366, 119] on div "Login" at bounding box center [392, 121] width 198 height 10
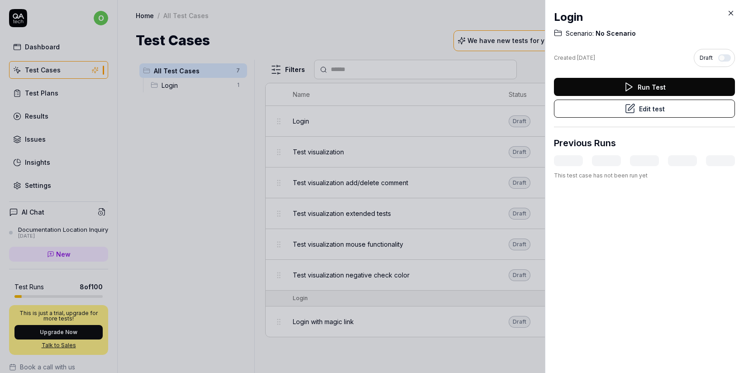
click at [565, 90] on button "Run Test" at bounding box center [644, 87] width 181 height 18
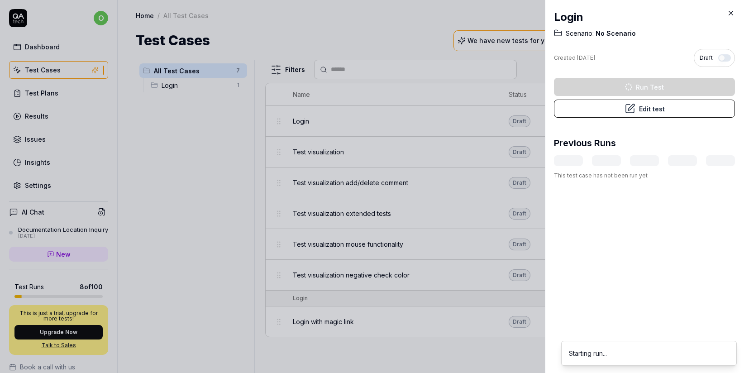
click at [643, 109] on button "Edit test" at bounding box center [644, 109] width 181 height 18
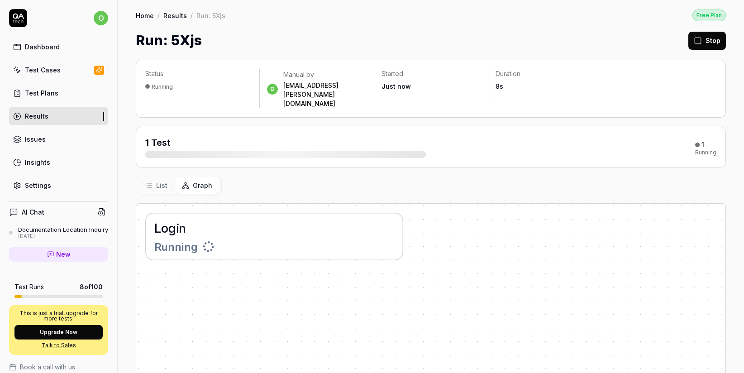
click at [713, 42] on button "Stop" at bounding box center [707, 41] width 38 height 18
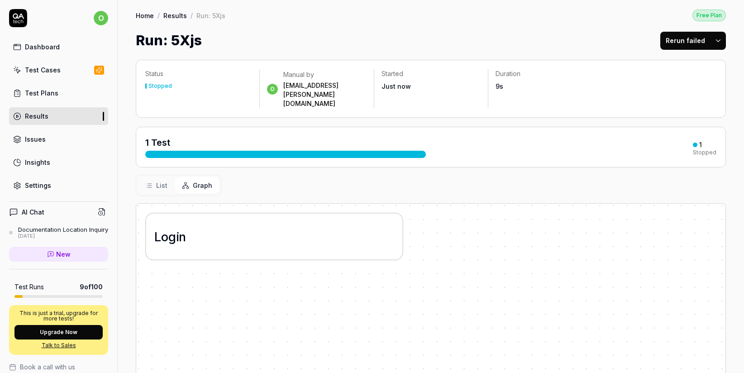
click at [172, 151] on div at bounding box center [285, 154] width 281 height 7
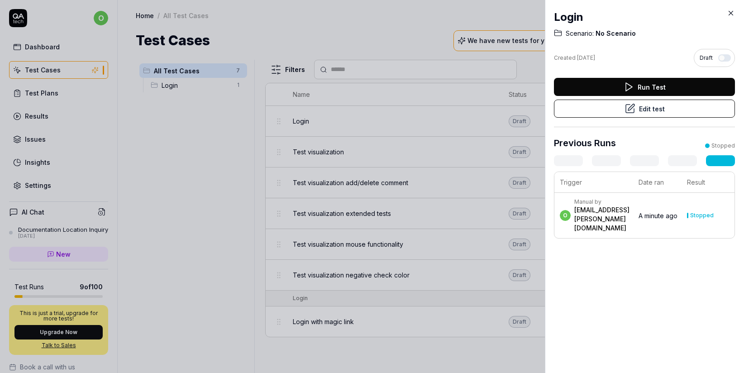
click at [668, 114] on button "Edit test" at bounding box center [644, 109] width 181 height 18
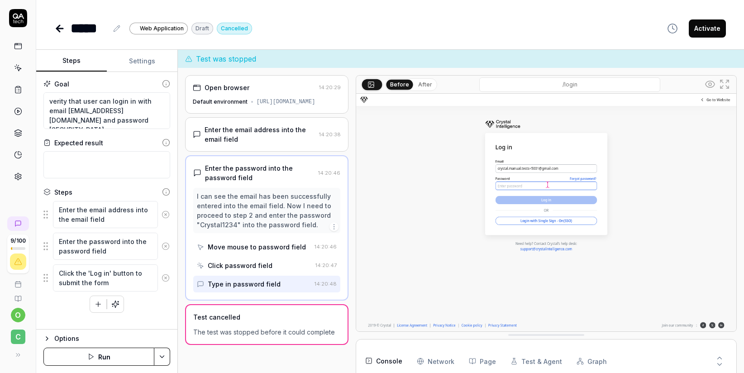
type textarea "*"
click at [57, 29] on icon at bounding box center [58, 28] width 3 height 6
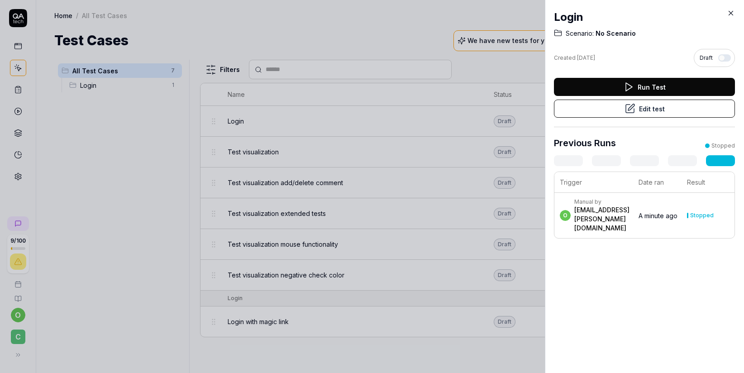
click at [733, 12] on icon at bounding box center [731, 13] width 8 height 8
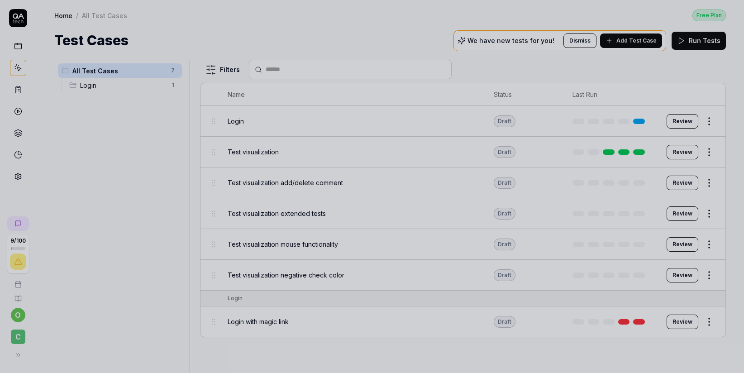
click at [12, 196] on div at bounding box center [372, 186] width 744 height 373
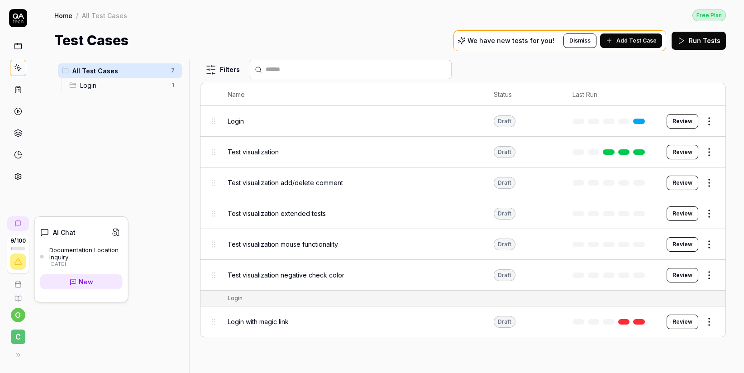
click at [79, 287] on link "New" at bounding box center [81, 281] width 82 height 15
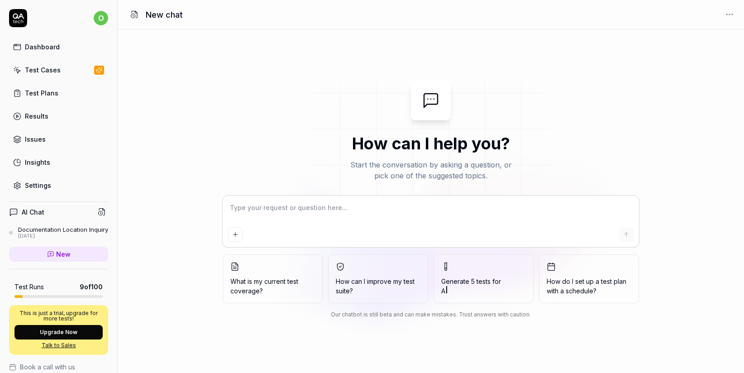
click at [57, 161] on link "Insights" at bounding box center [58, 162] width 99 height 18
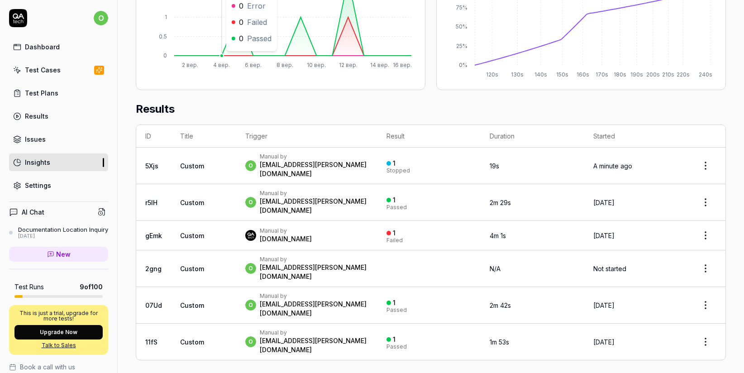
scroll to position [295, 0]
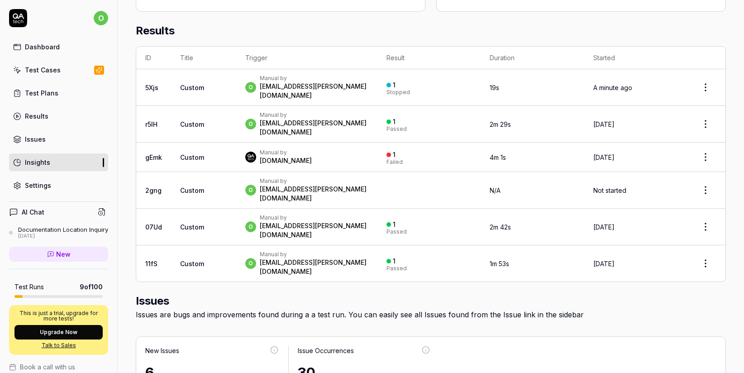
click at [319, 149] on div "Manual by QA.tech" at bounding box center [306, 157] width 123 height 16
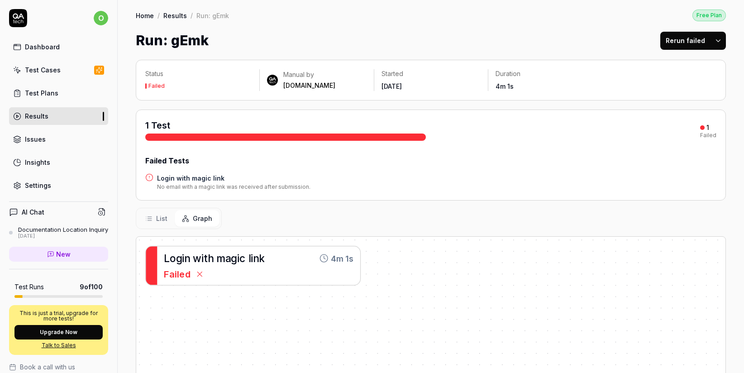
click at [300, 274] on div "Failed" at bounding box center [259, 274] width 190 height 14
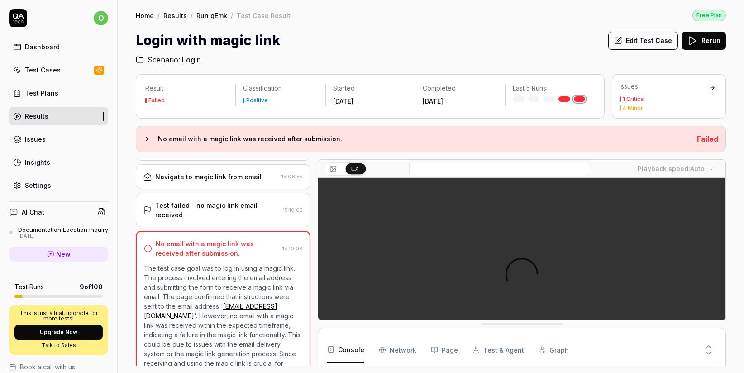
scroll to position [120, 0]
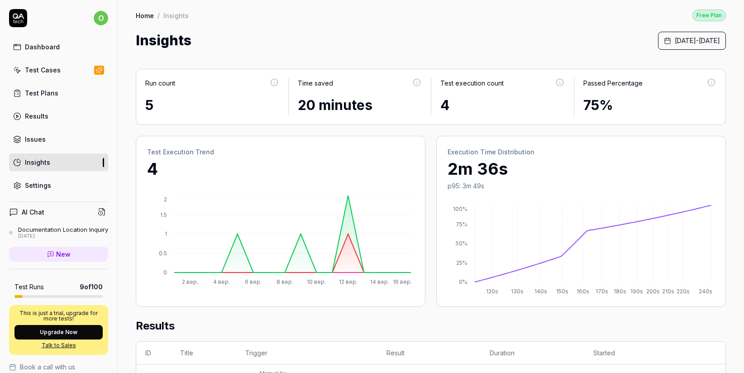
click at [36, 90] on div "Test Plans" at bounding box center [41, 93] width 33 height 10
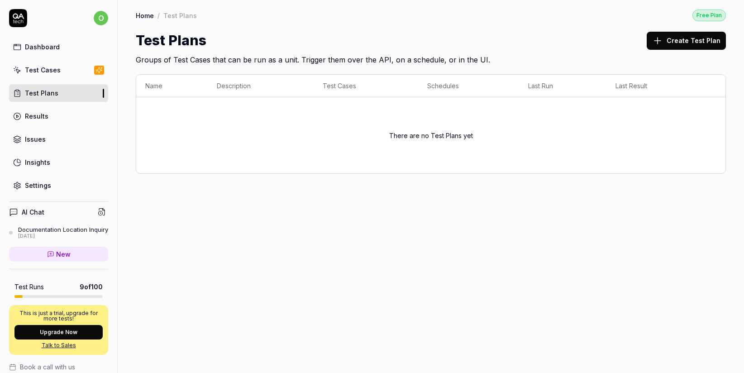
click at [39, 71] on div "Test Cases" at bounding box center [43, 70] width 36 height 10
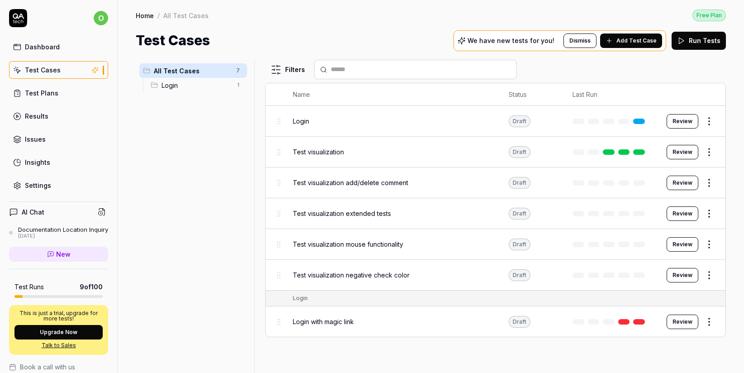
click at [327, 152] on span "Test visualization" at bounding box center [318, 152] width 51 height 10
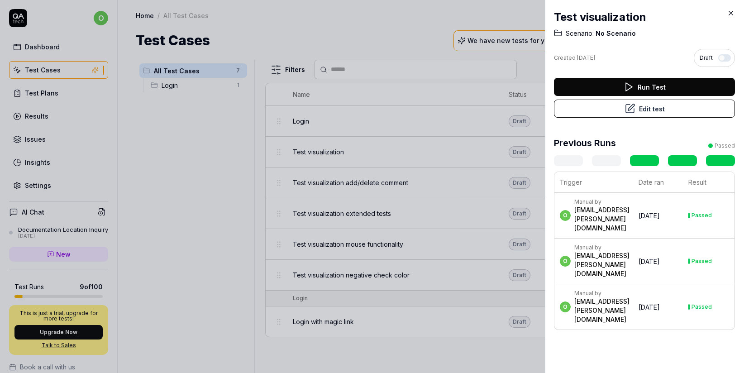
click at [640, 109] on button "Edit test" at bounding box center [644, 109] width 181 height 18
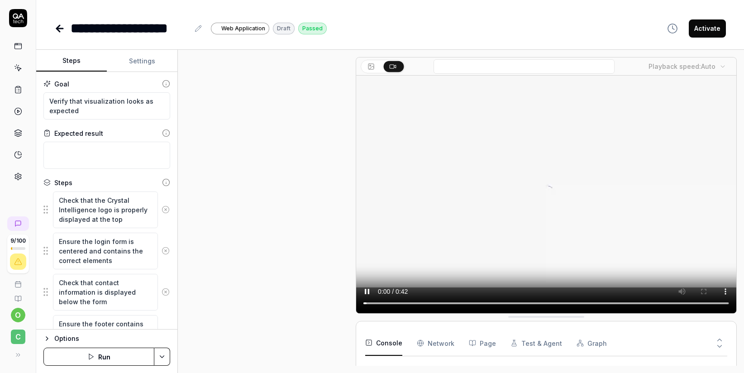
scroll to position [390, 0]
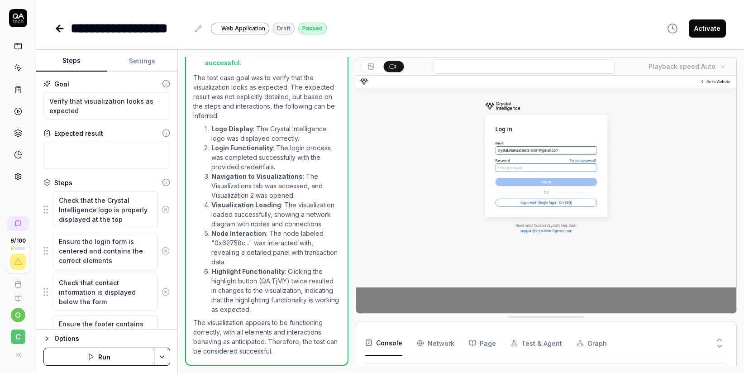
scroll to position [627, 0]
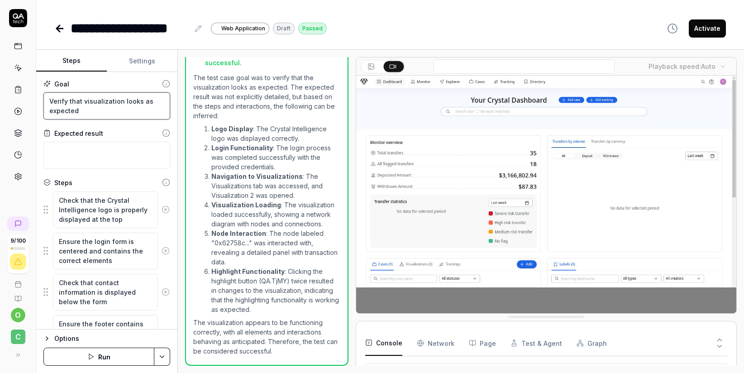
drag, startPoint x: 80, startPoint y: 111, endPoint x: 45, endPoint y: 98, distance: 36.8
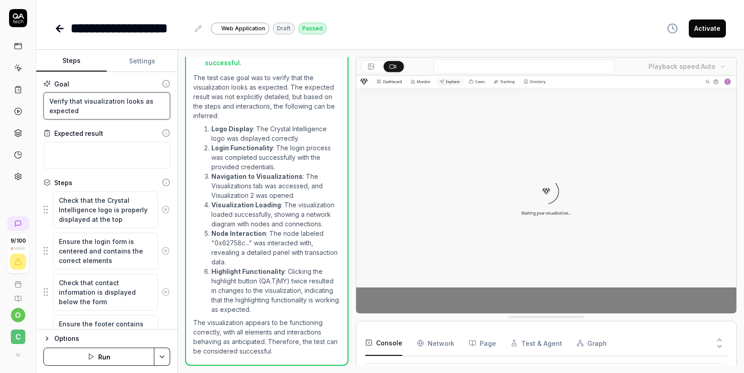
click at [45, 98] on textarea "Verify that visualization looks as expected" at bounding box center [106, 105] width 127 height 27
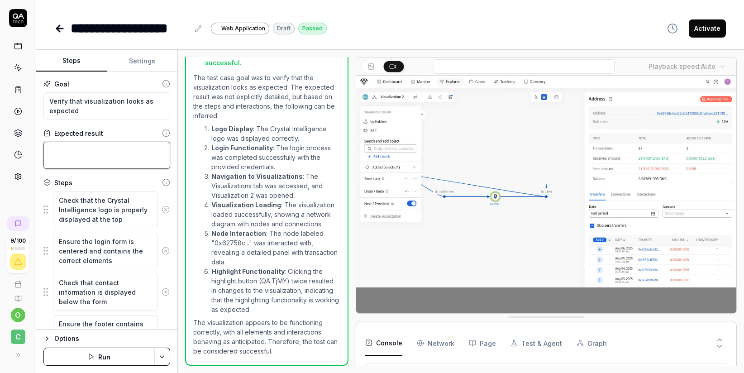
click at [74, 158] on textarea at bounding box center [106, 155] width 127 height 27
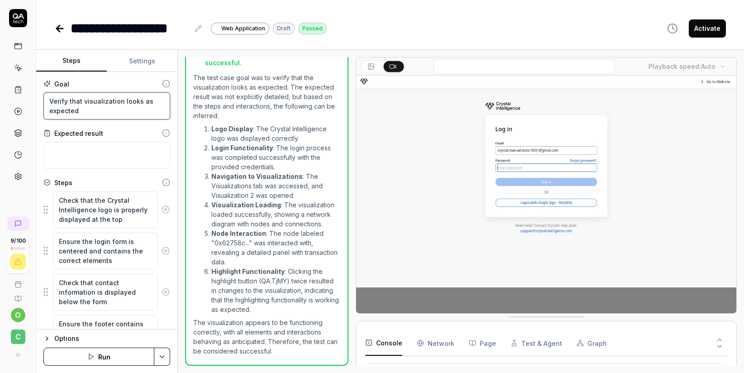
drag, startPoint x: 81, startPoint y: 106, endPoint x: 36, endPoint y: 94, distance: 46.9
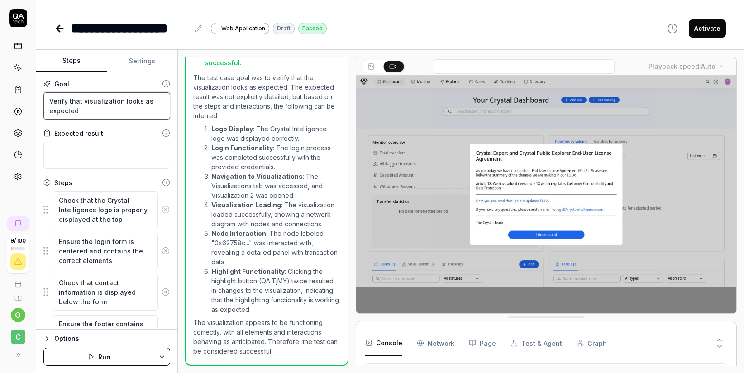
click at [36, 94] on div "Goal Verify that visualization looks as expected Expected result Steps Check th…" at bounding box center [106, 200] width 141 height 257
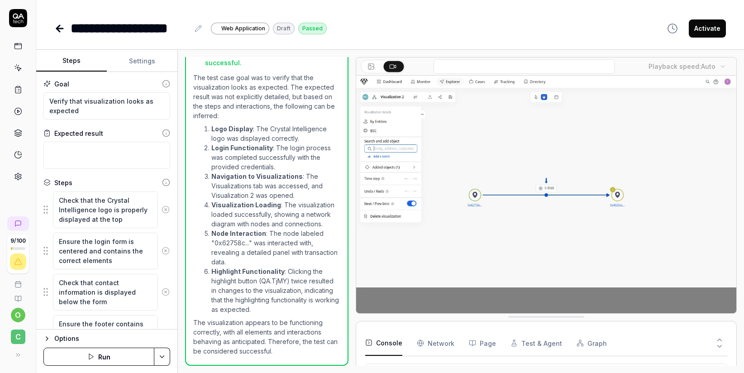
click at [57, 29] on icon at bounding box center [60, 29] width 6 height 0
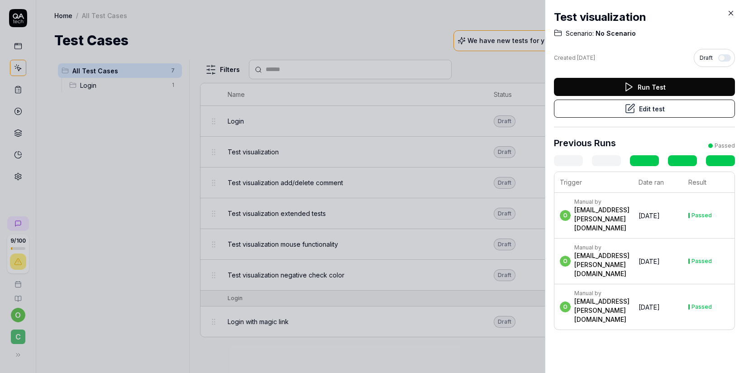
click at [730, 14] on icon at bounding box center [731, 13] width 4 height 4
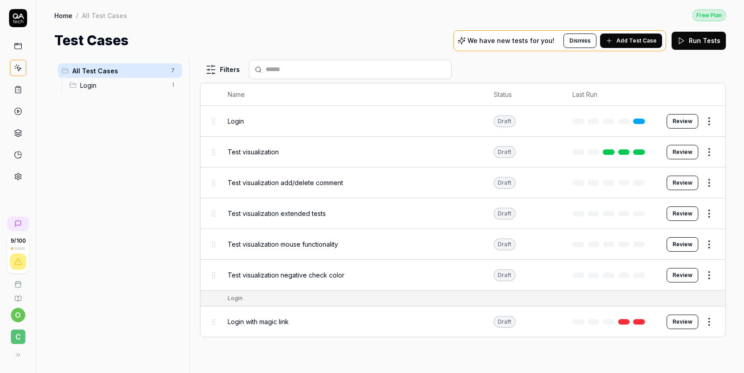
click at [21, 44] on rect at bounding box center [17, 45] width 7 height 5
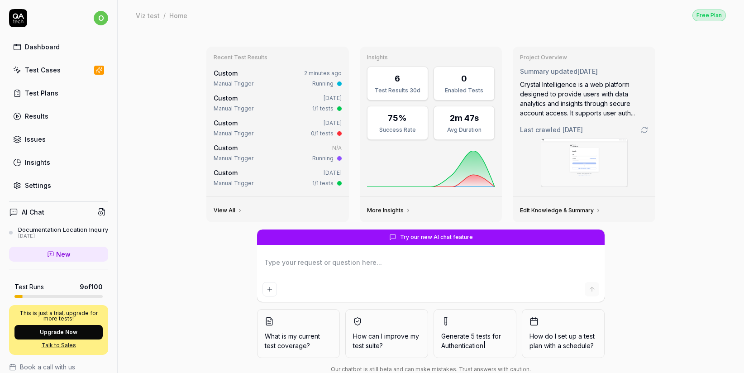
type textarea "*"
click at [96, 70] on icon at bounding box center [99, 70] width 6 height 6
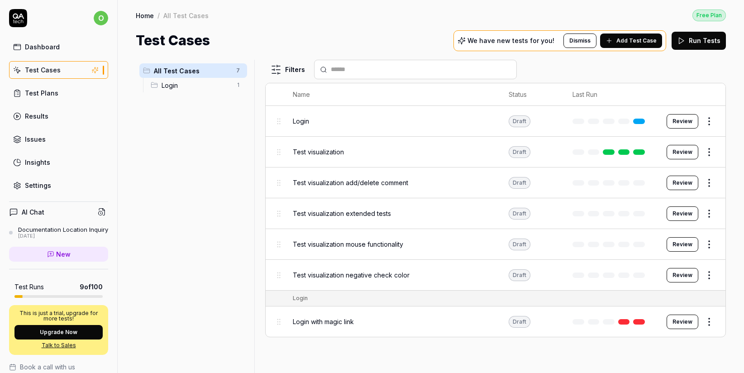
click at [176, 88] on span "Login" at bounding box center [196, 86] width 69 height 10
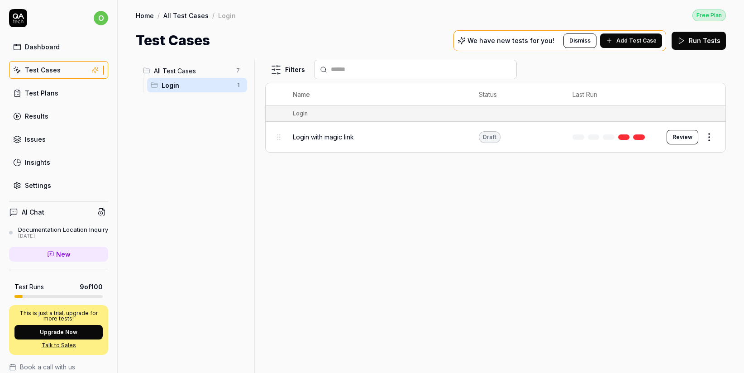
click at [175, 71] on span "All Test Cases" at bounding box center [192, 71] width 77 height 10
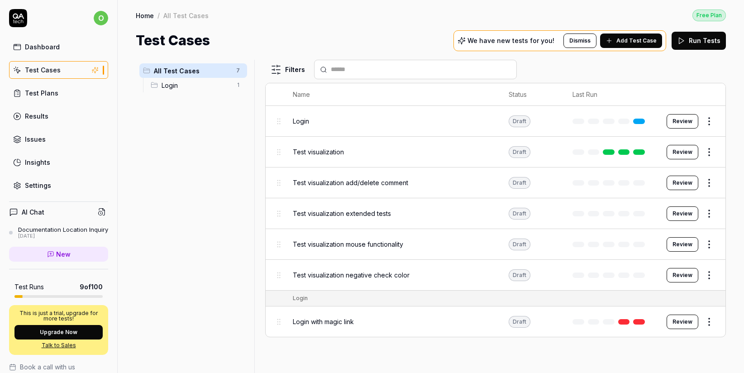
click at [237, 86] on html "o Dashboard Test Cases Test Plans Results Issues Insights Settings AI Chat Docu…" at bounding box center [372, 186] width 744 height 373
click at [180, 123] on div "Add Scenario" at bounding box center [200, 123] width 91 height 20
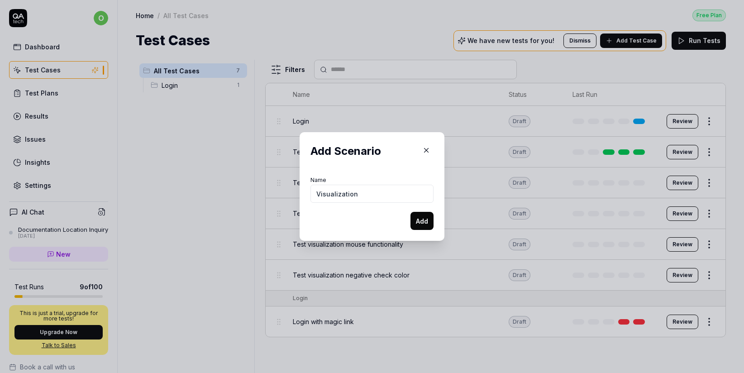
type input "Visualization"
click at [412, 222] on button "Add" at bounding box center [421, 221] width 23 height 18
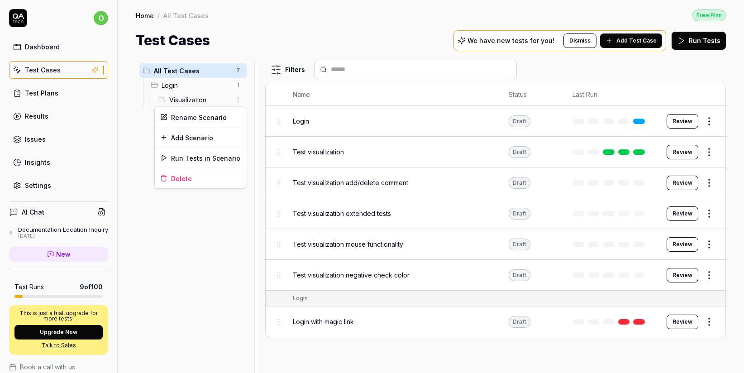
click at [238, 100] on html "o Dashboard Test Cases Test Plans Results Issues Insights Settings AI Chat Docu…" at bounding box center [372, 186] width 744 height 373
click at [177, 177] on div "Delete" at bounding box center [200, 178] width 91 height 20
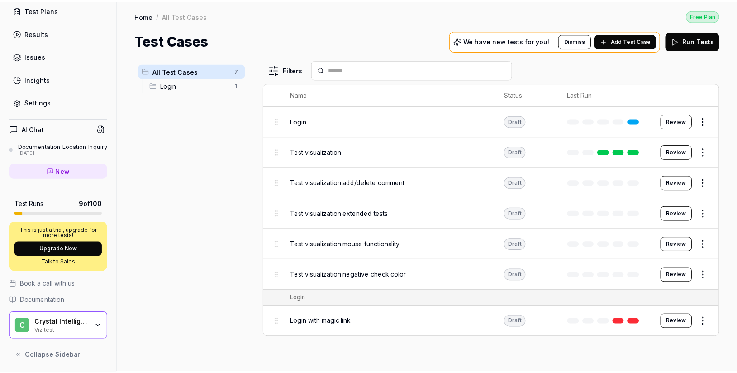
scroll to position [92, 0]
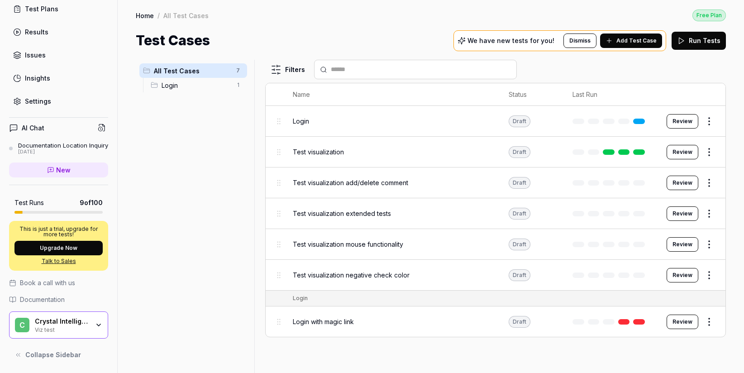
click at [87, 326] on div "Crystal Intelligence Viz test" at bounding box center [65, 324] width 60 height 15
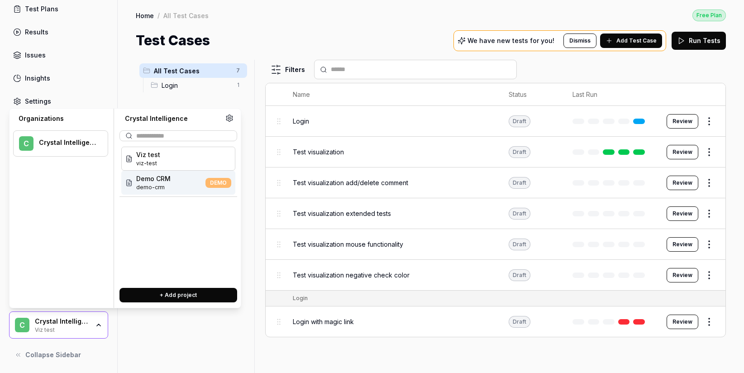
click at [160, 183] on span "Demo CRM" at bounding box center [153, 179] width 34 height 10
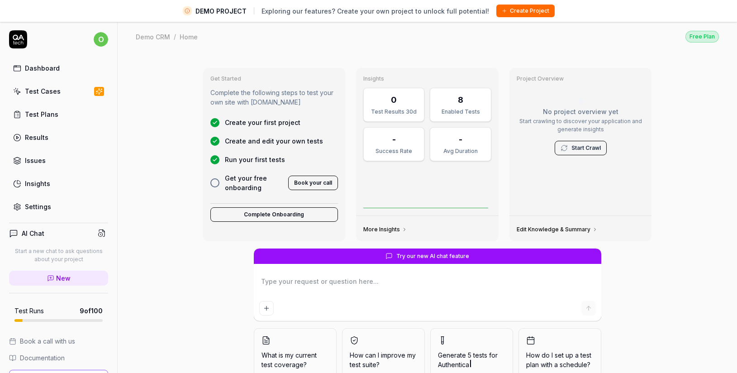
click at [44, 88] on div "Test Cases" at bounding box center [43, 91] width 36 height 10
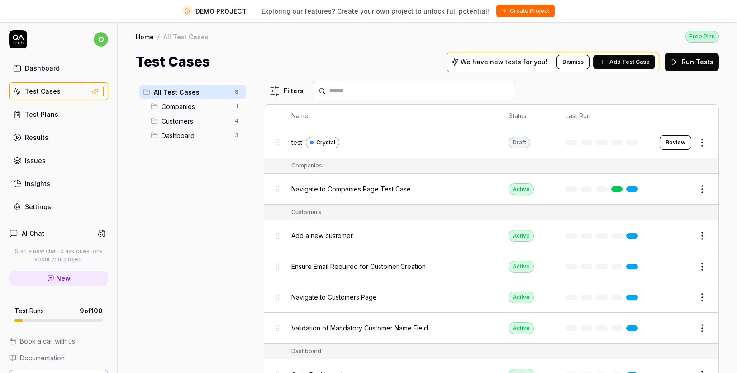
click at [189, 107] on span "Companies" at bounding box center [196, 107] width 68 height 10
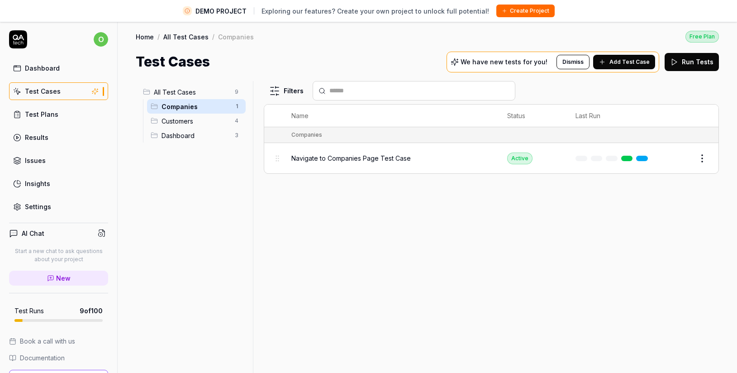
click at [178, 118] on span "Customers" at bounding box center [196, 121] width 68 height 10
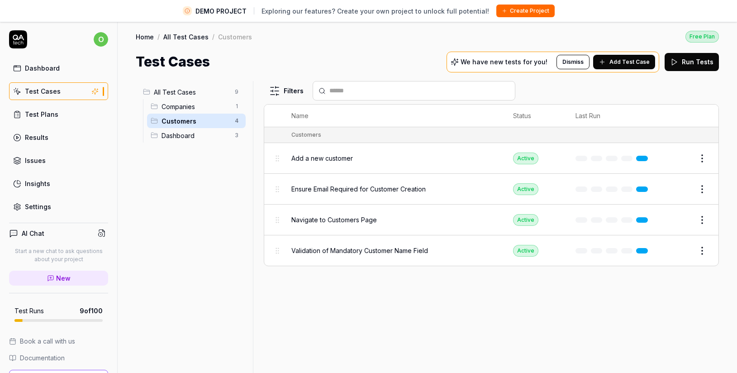
click at [374, 190] on span "Ensure Email Required for Customer Creation" at bounding box center [358, 189] width 134 height 10
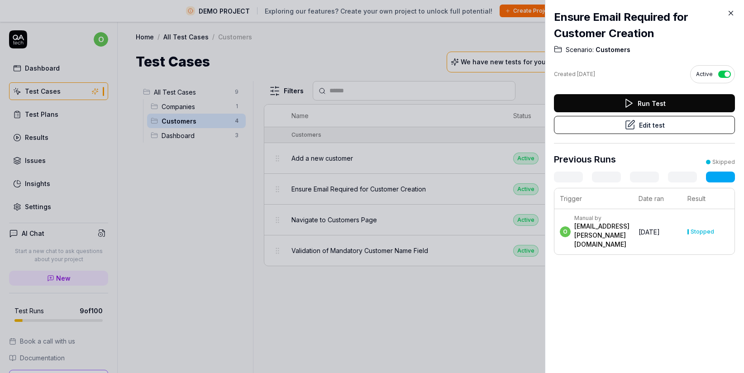
click at [655, 127] on button "Edit test" at bounding box center [644, 125] width 181 height 18
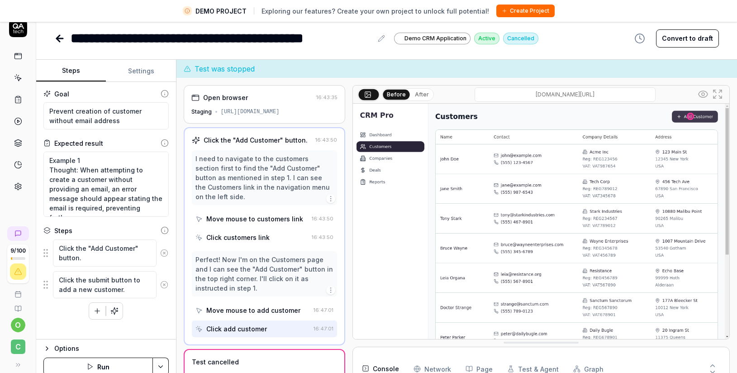
scroll to position [21, 0]
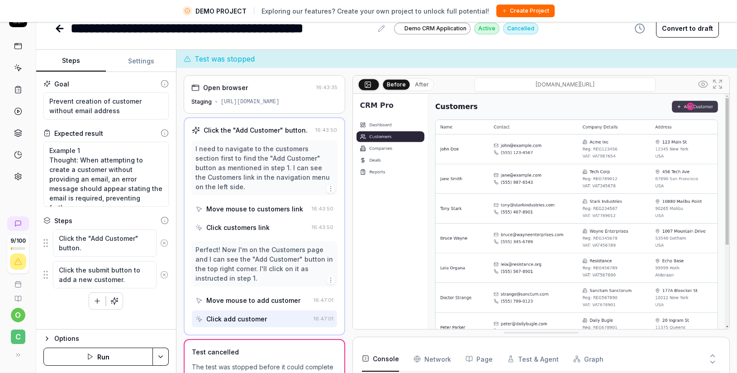
click at [56, 31] on icon at bounding box center [59, 28] width 11 height 11
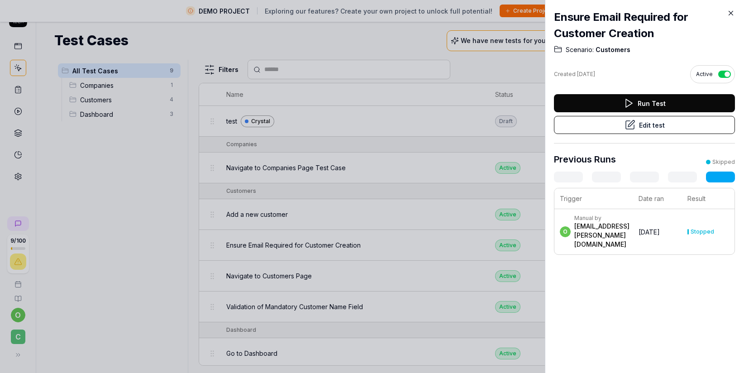
click at [732, 13] on icon at bounding box center [731, 13] width 8 height 8
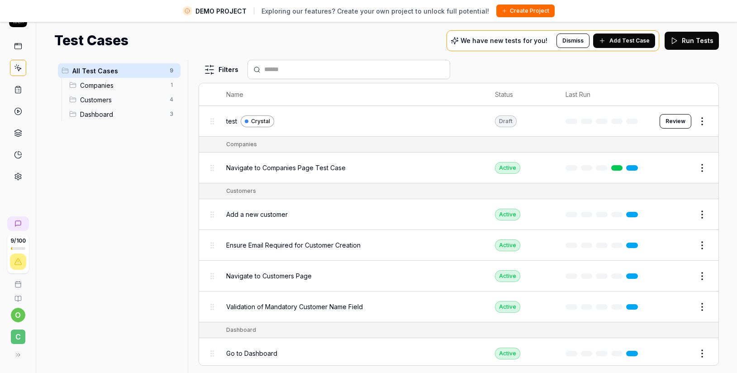
click at [119, 183] on div "All Test Cases 9 Companies 1 Customers 4 Dashboard 3" at bounding box center [119, 211] width 130 height 302
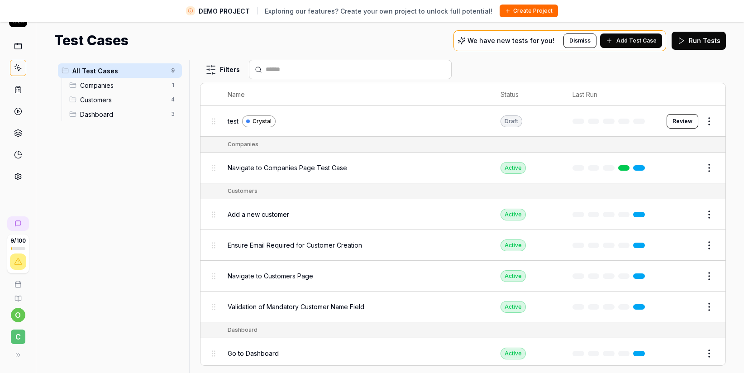
click at [699, 119] on html "DEMO PROJECT Exploring our features? Create your own project to unlock full pot…" at bounding box center [372, 176] width 744 height 394
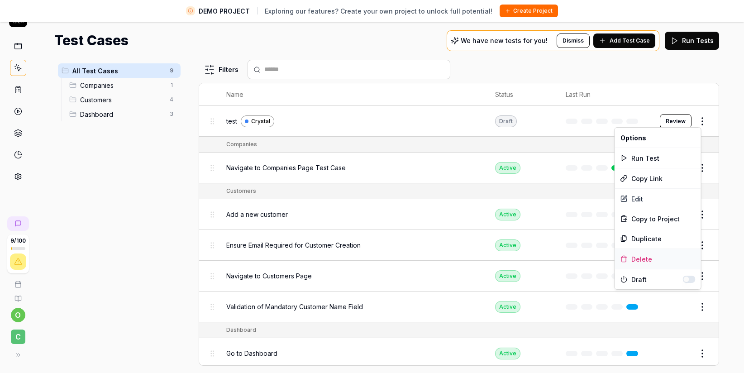
click at [650, 263] on div "Delete" at bounding box center [658, 259] width 86 height 20
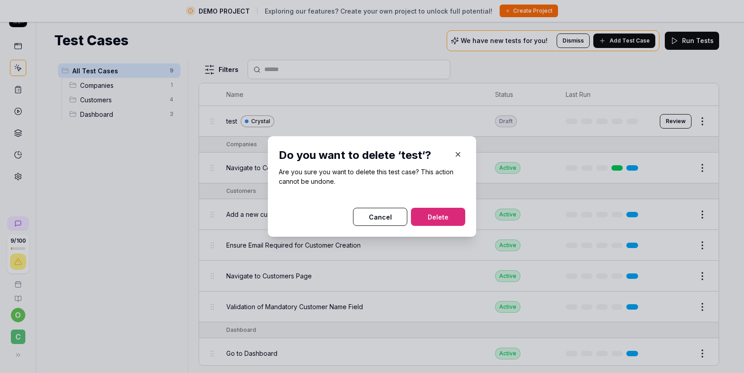
click at [439, 214] on button "Delete" at bounding box center [438, 217] width 54 height 18
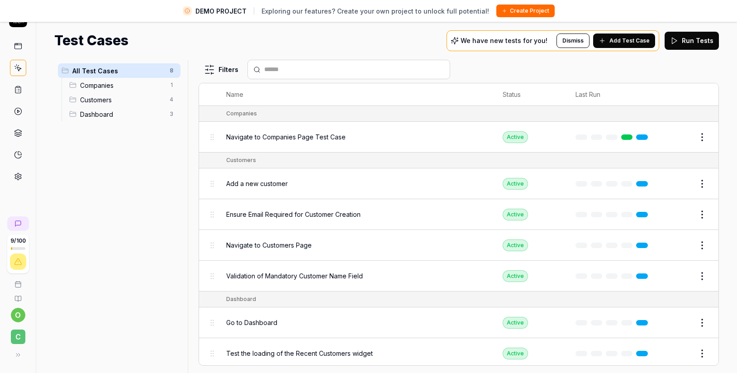
click at [123, 151] on div "All Test Cases 8 Companies 1 Customers 4 Dashboard 3" at bounding box center [119, 211] width 130 height 302
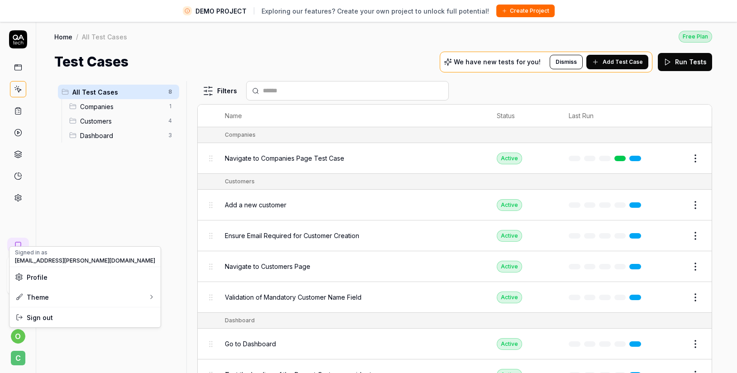
click at [19, 339] on html "DEMO PROJECT Exploring our features? Create your own project to unlock full pot…" at bounding box center [368, 197] width 737 height 394
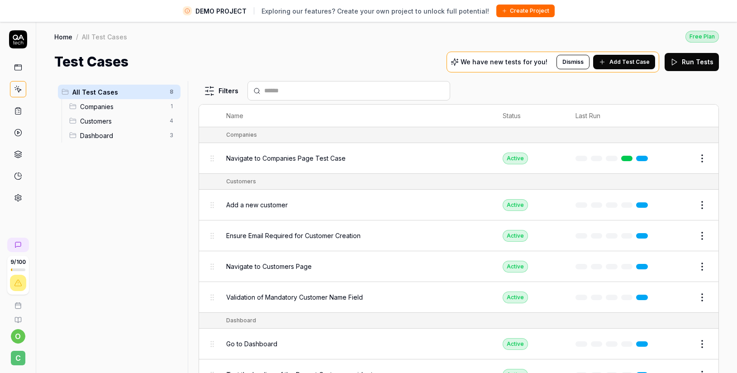
click at [19, 363] on html "DEMO PROJECT Exploring our features? Create your own project to unlock full pot…" at bounding box center [368, 197] width 737 height 394
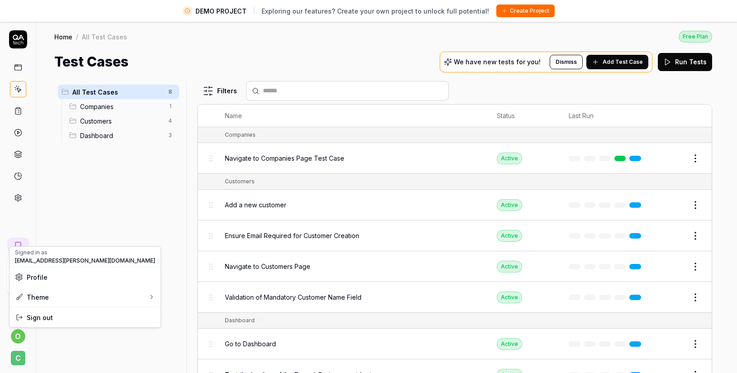
click at [15, 335] on html "DEMO PROJECT Exploring our features? Create your own project to unlock full pot…" at bounding box center [368, 197] width 737 height 394
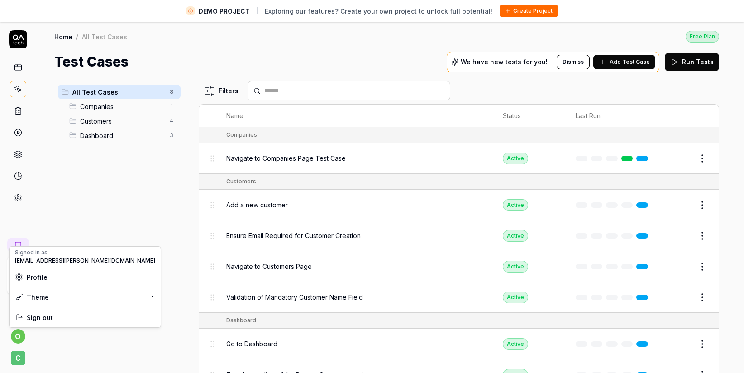
click at [17, 356] on html "DEMO PROJECT Exploring our features? Create your own project to unlock full pot…" at bounding box center [372, 197] width 744 height 394
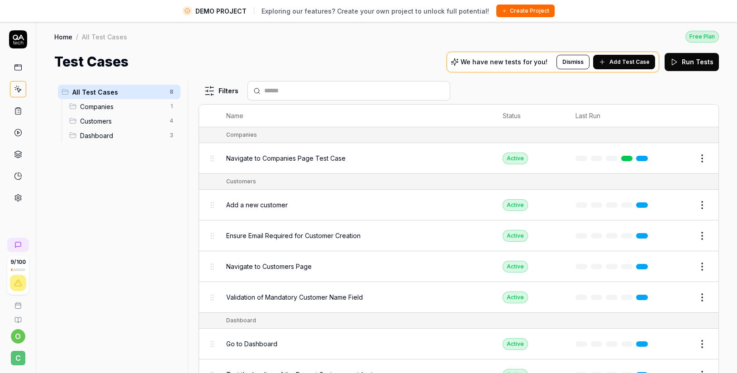
click at [20, 358] on span "C" at bounding box center [18, 358] width 14 height 14
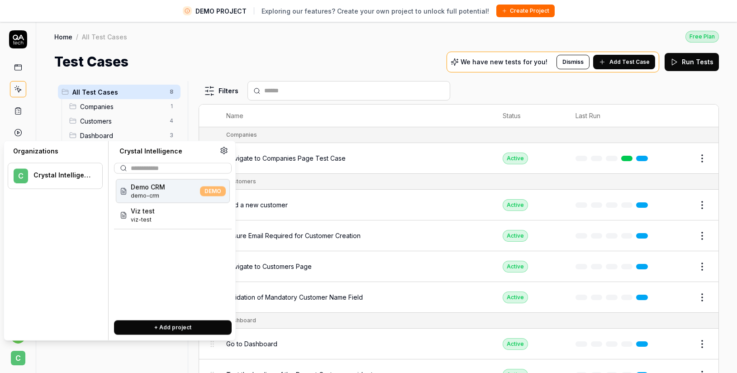
click at [85, 356] on div "All Test Cases 8 Companies 1 Customers 4 Dashboard 3" at bounding box center [119, 232] width 130 height 302
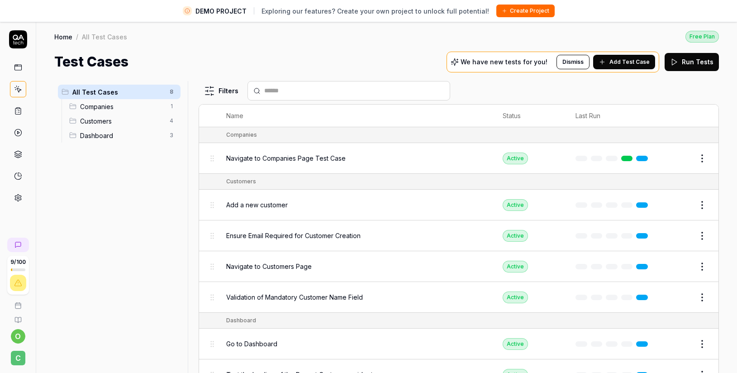
click at [21, 337] on html "DEMO PROJECT Exploring our features? Create your own project to unlock full pot…" at bounding box center [368, 197] width 737 height 394
click at [52, 358] on html "DEMO PROJECT Exploring our features? Create your own project to unlock full pot…" at bounding box center [368, 197] width 737 height 394
click at [18, 360] on span "C" at bounding box center [18, 358] width 14 height 14
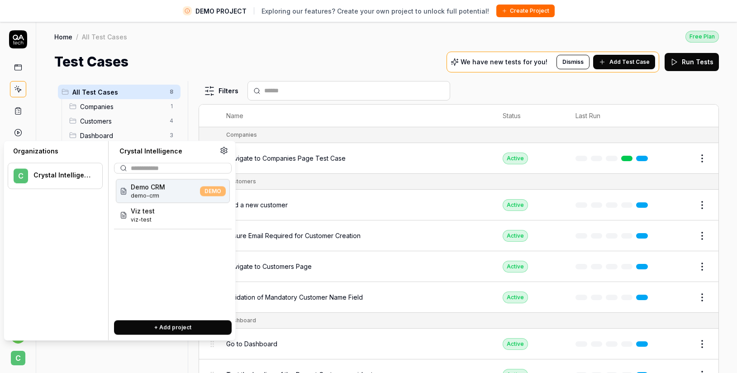
click at [52, 111] on div "All Test Cases 8 Companies 1 Customers 4 Dashboard 3 Filters Name Status Last R…" at bounding box center [386, 233] width 701 height 322
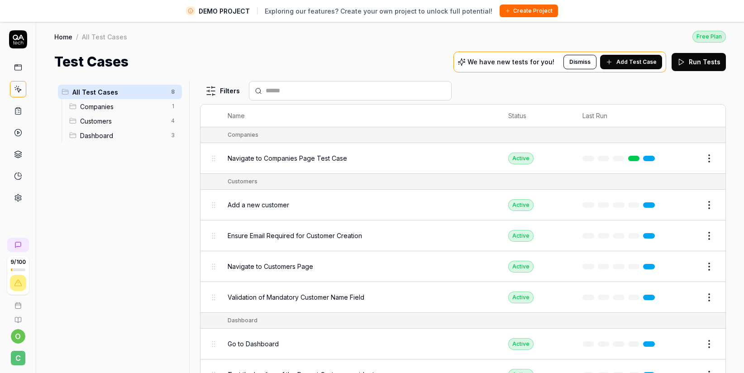
click at [20, 335] on html "DEMO PROJECT Exploring our features? Create your own project to unlock full pot…" at bounding box center [372, 197] width 744 height 394
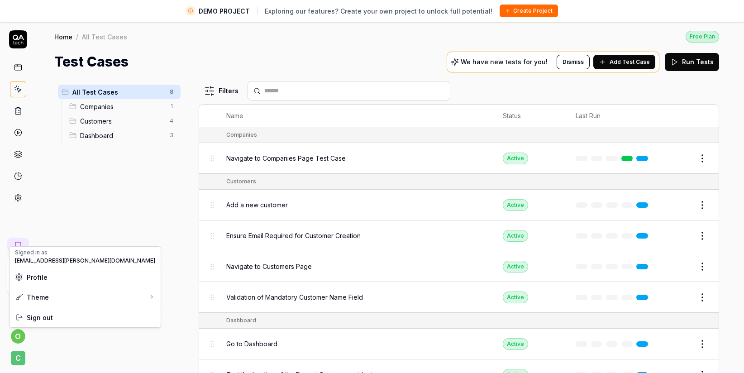
click at [39, 275] on span "Profile" at bounding box center [37, 277] width 21 height 10
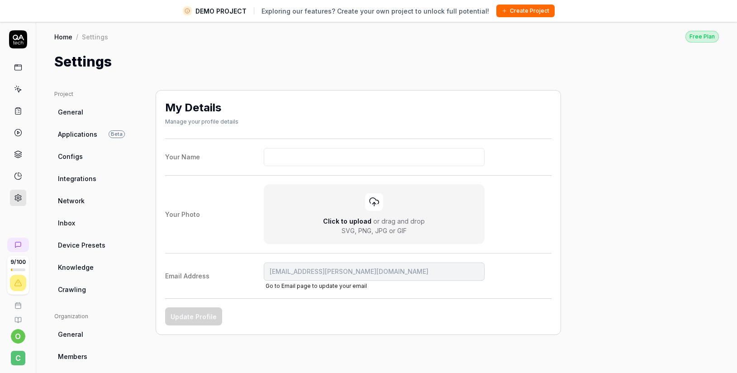
click at [235, 71] on html "DEMO PROJECT Exploring our features? Create your own project to unlock full pot…" at bounding box center [368, 197] width 737 height 394
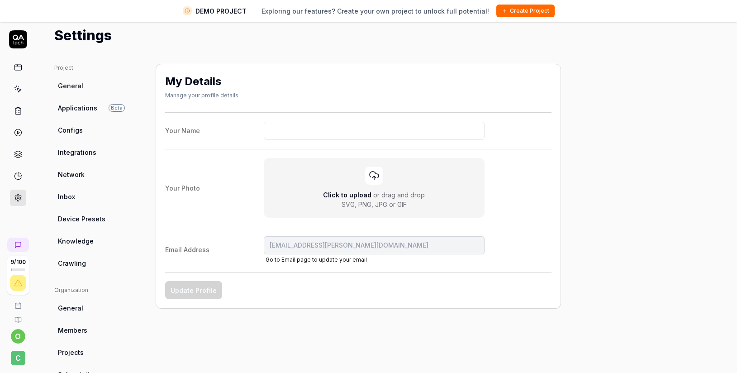
scroll to position [6, 0]
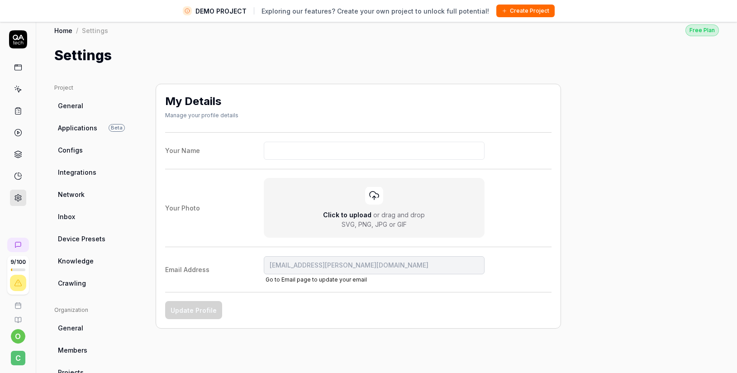
click at [104, 148] on link "Configs" at bounding box center [97, 150] width 87 height 17
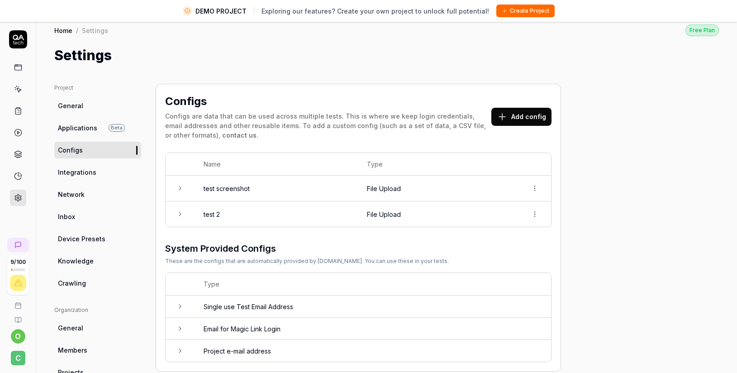
click at [16, 68] on icon at bounding box center [18, 67] width 8 height 8
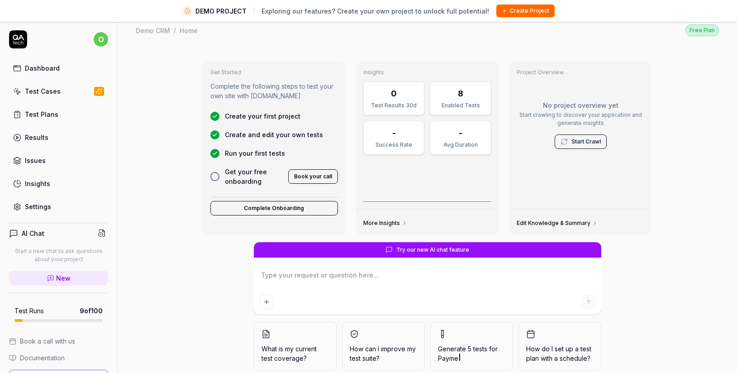
type textarea "*"
